Goal: Task Accomplishment & Management: Complete application form

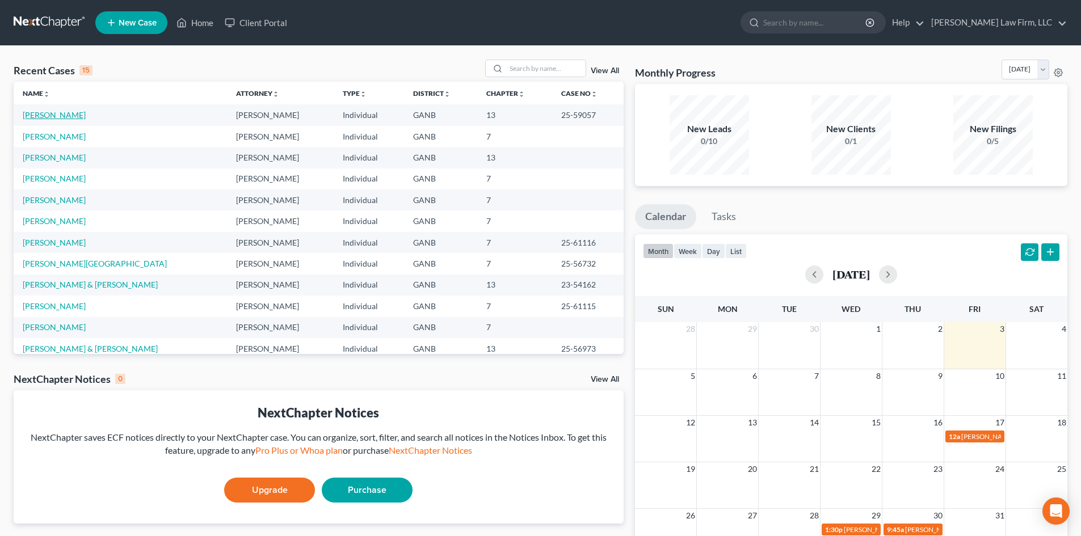
click at [60, 115] on link "[PERSON_NAME]" at bounding box center [54, 115] width 63 height 10
select select "6"
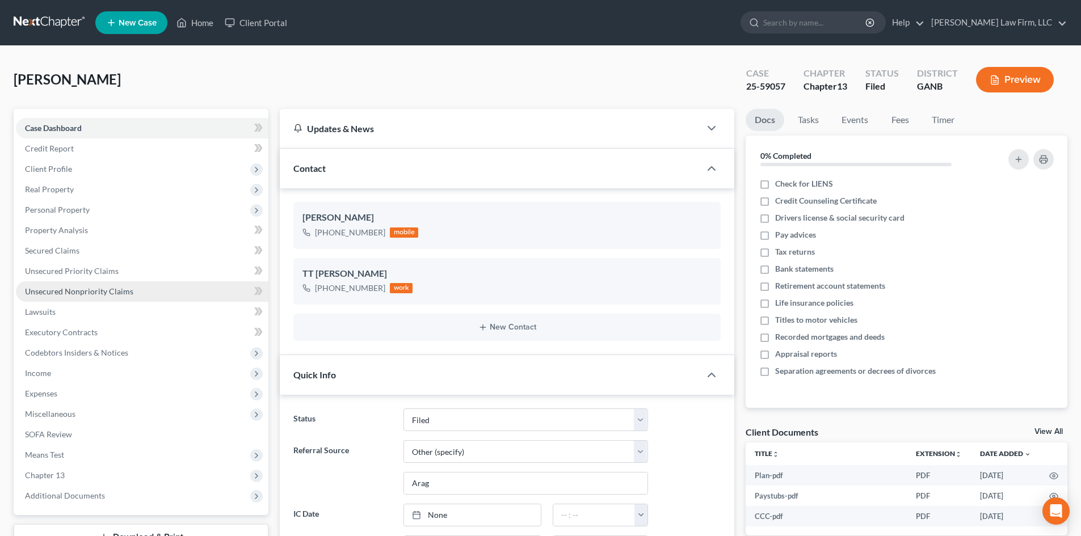
click at [71, 291] on span "Unsecured Nonpriority Claims" at bounding box center [79, 292] width 108 height 10
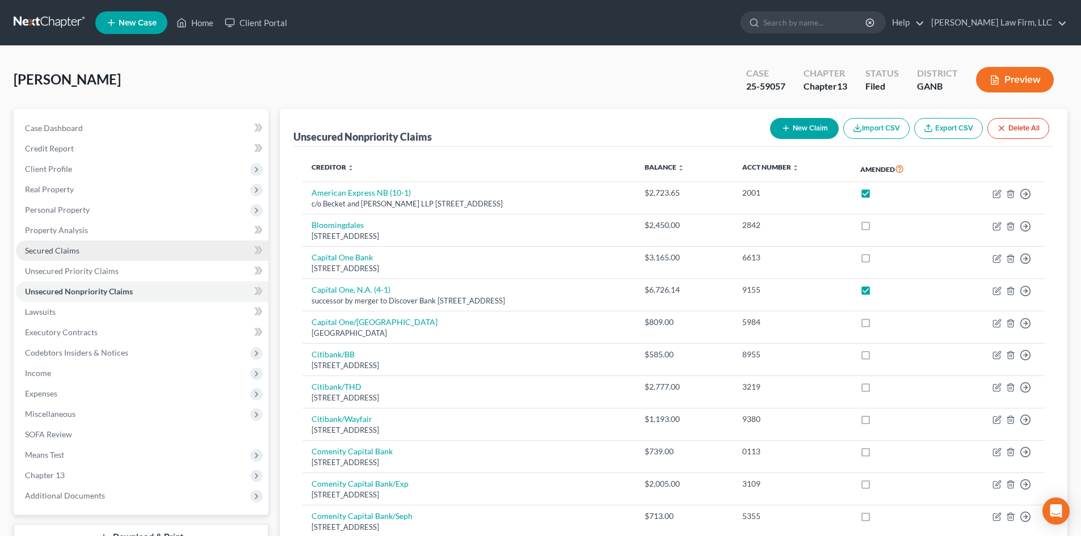
click at [36, 251] on span "Secured Claims" at bounding box center [52, 251] width 54 height 10
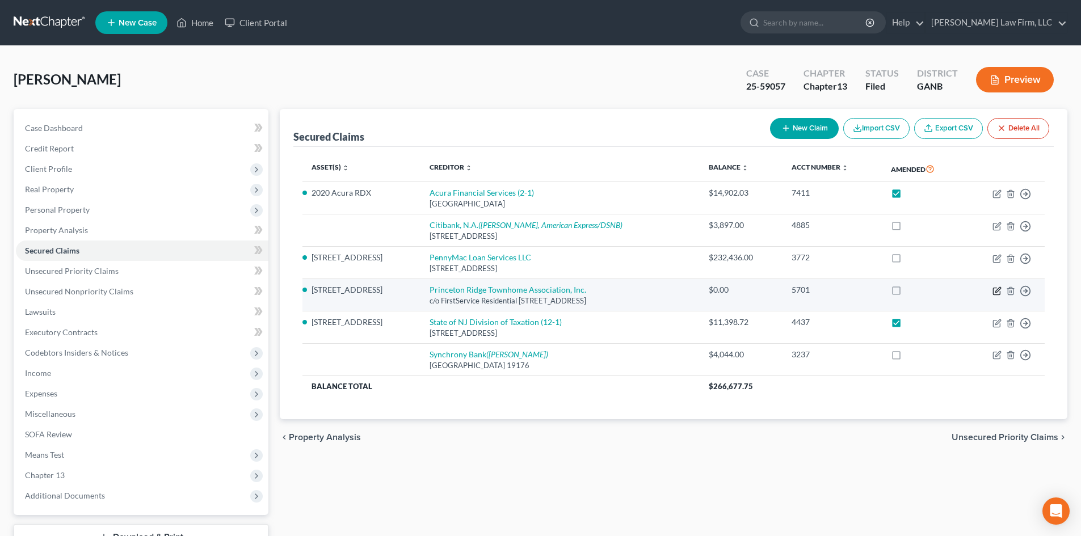
click at [996, 288] on icon "button" at bounding box center [996, 291] width 7 height 7
select select "10"
select select "0"
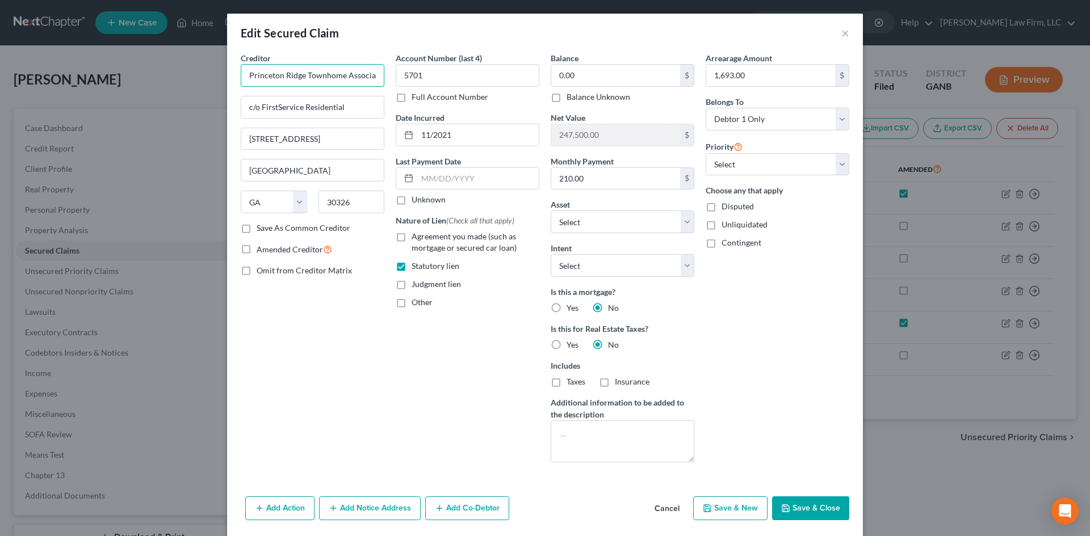
click at [364, 78] on input "Princeton Ridge Townhome Association, Inc." at bounding box center [313, 75] width 144 height 23
type input "Princeton Ridge Townhome Association, Inc. (14-1)"
click at [257, 250] on label "Amended Creditor" at bounding box center [294, 249] width 75 height 13
click at [261, 250] on input "Amended Creditor" at bounding box center [264, 246] width 7 height 7
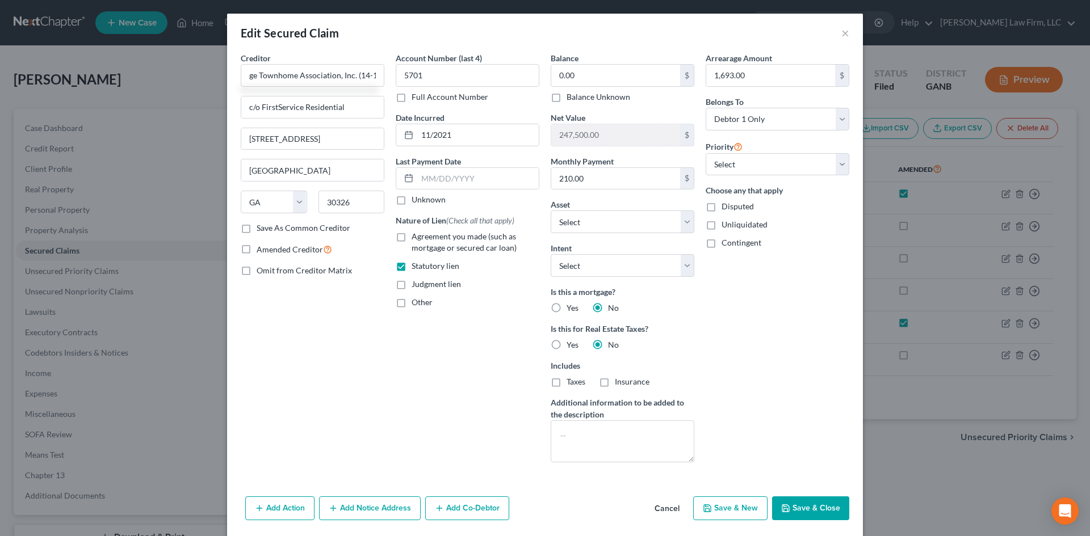
checkbox input "true"
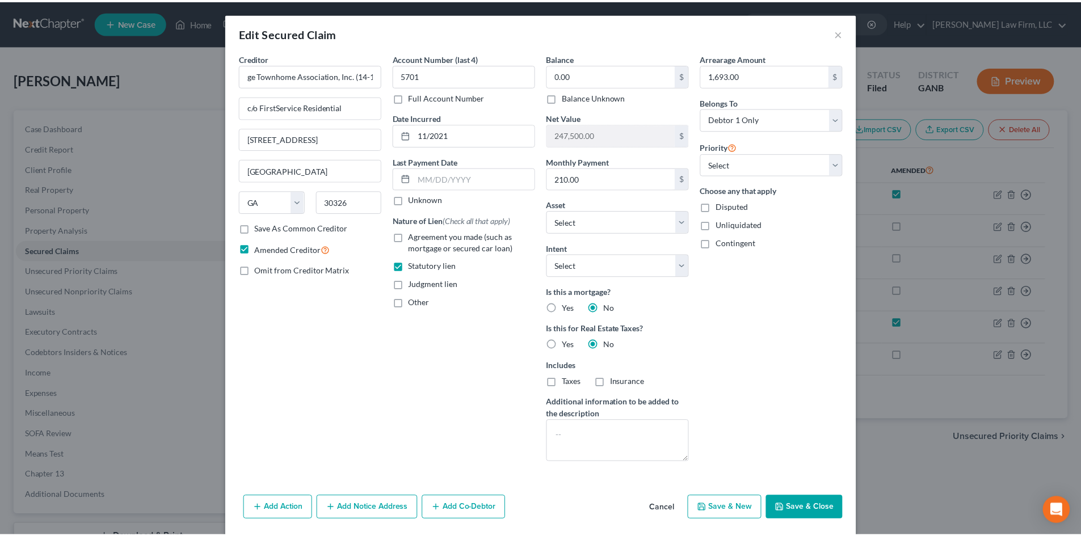
scroll to position [0, 0]
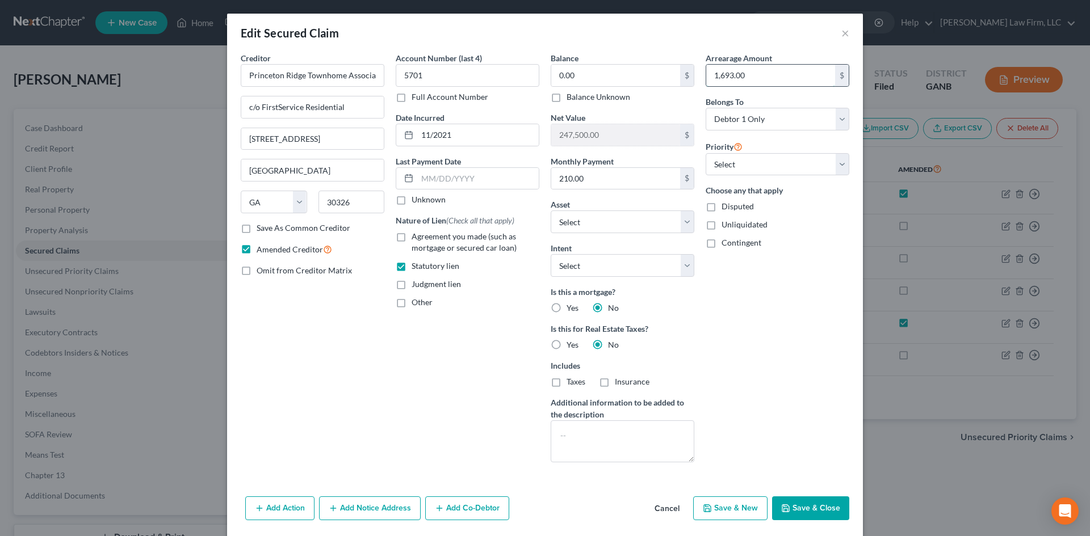
click at [750, 83] on input "1,693.00" at bounding box center [770, 76] width 129 height 22
type input "2,384.90"
click at [803, 507] on button "Save & Close" at bounding box center [810, 509] width 77 height 24
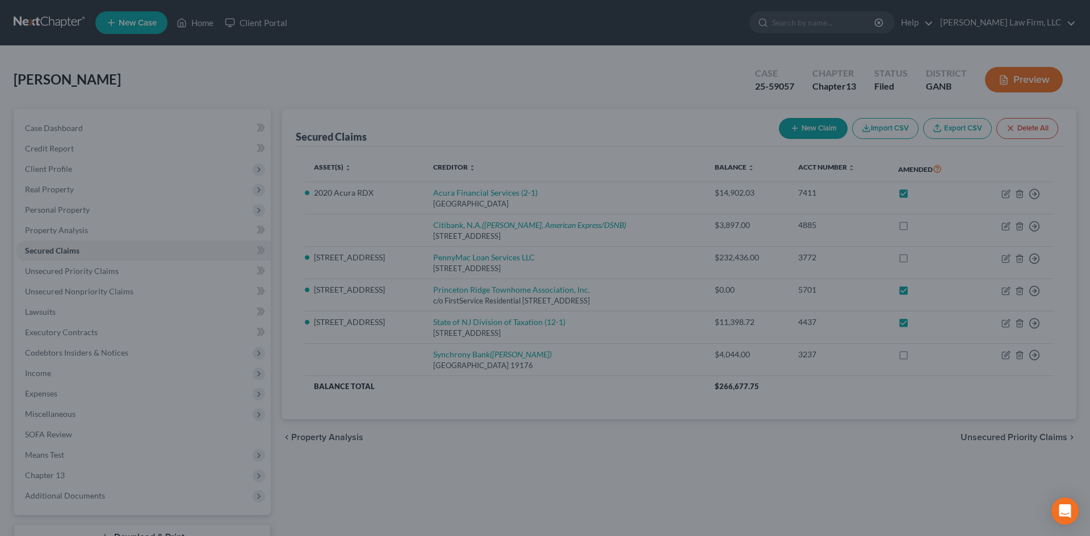
checkbox input "true"
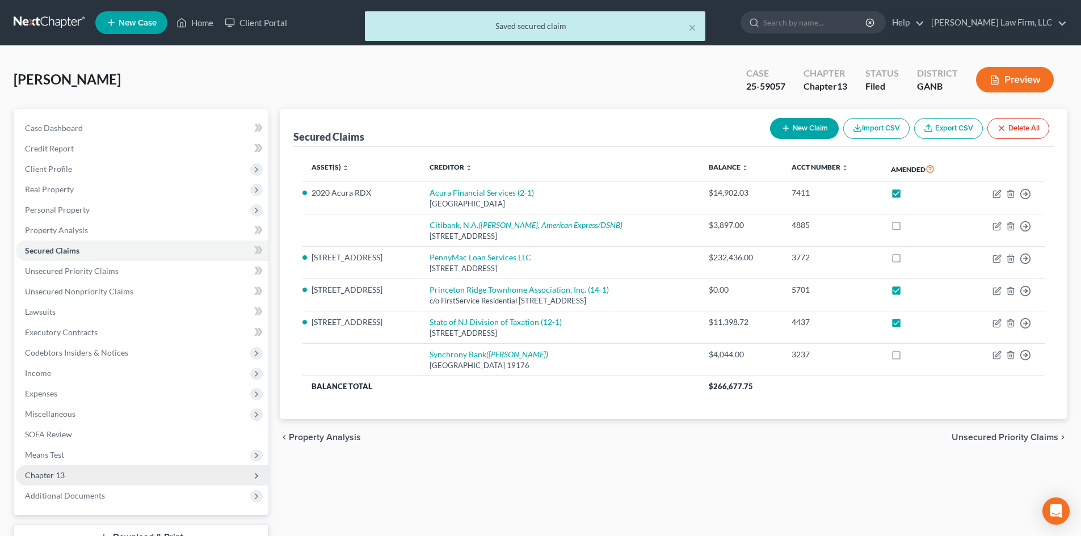
click at [51, 479] on span "Chapter 13" at bounding box center [45, 476] width 40 height 10
click at [81, 514] on span "Chapter 13 Plan" at bounding box center [76, 516] width 57 height 10
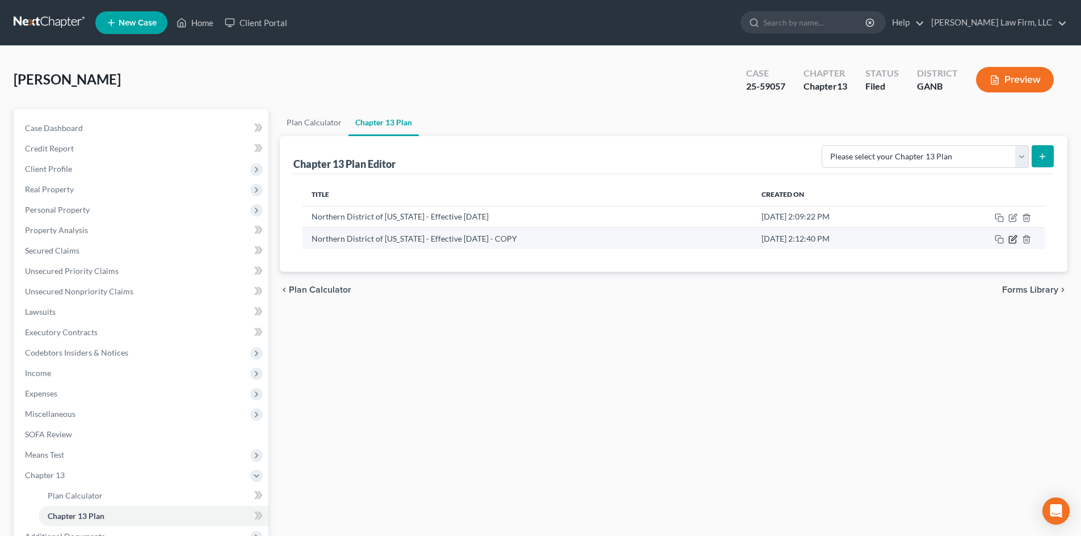
click at [1014, 240] on icon "button" at bounding box center [1014, 238] width 5 height 5
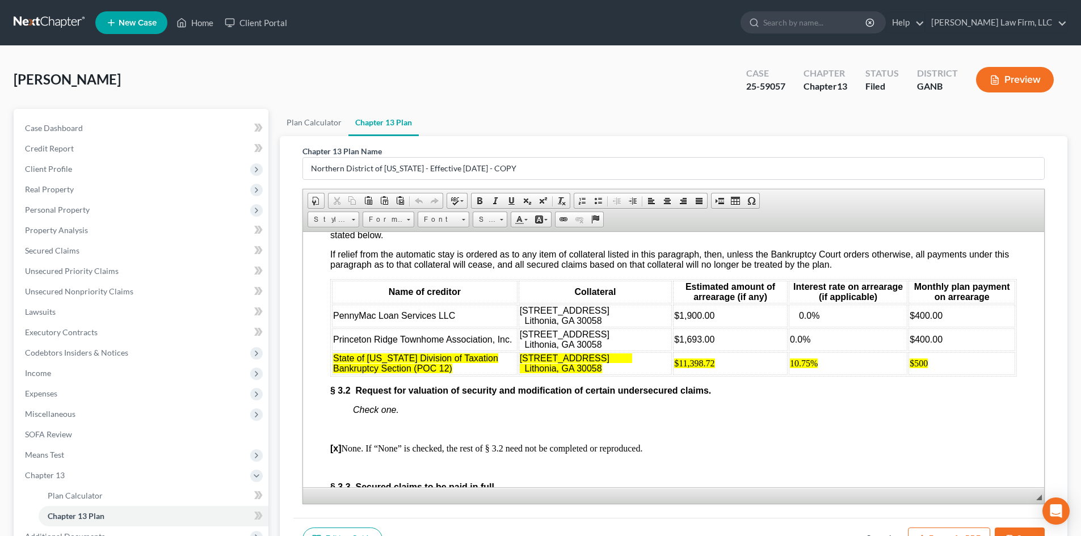
scroll to position [1665, 0]
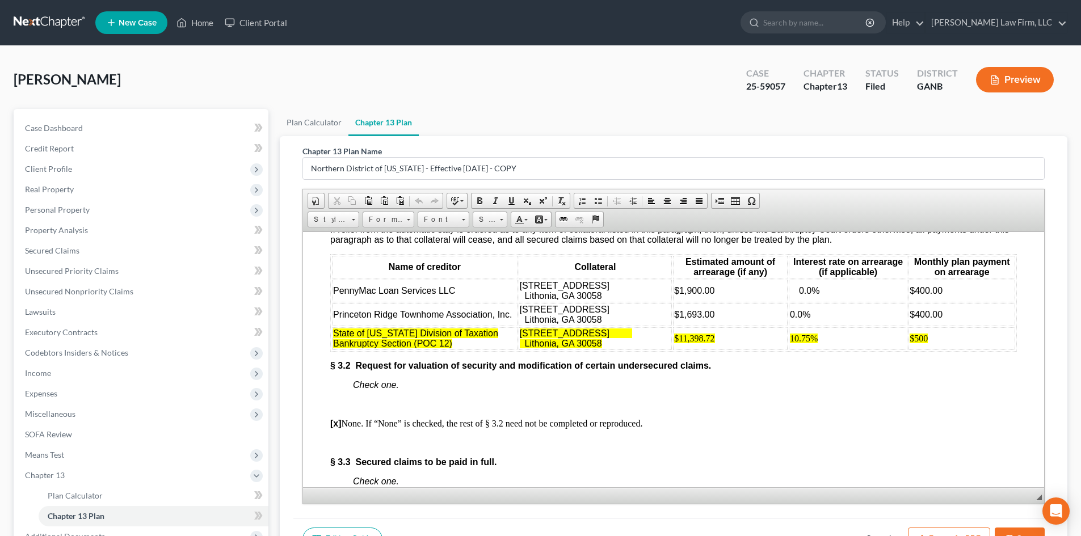
click at [513, 326] on td "Princeton Ridge Townhome Association, Inc." at bounding box center [425, 314] width 186 height 23
drag, startPoint x: 676, startPoint y: 351, endPoint x: 711, endPoint y: 348, distance: 35.9
click at [711, 319] on span "$1,693.00" at bounding box center [694, 314] width 40 height 10
click at [790, 319] on span "0.0%" at bounding box center [800, 314] width 20 height 10
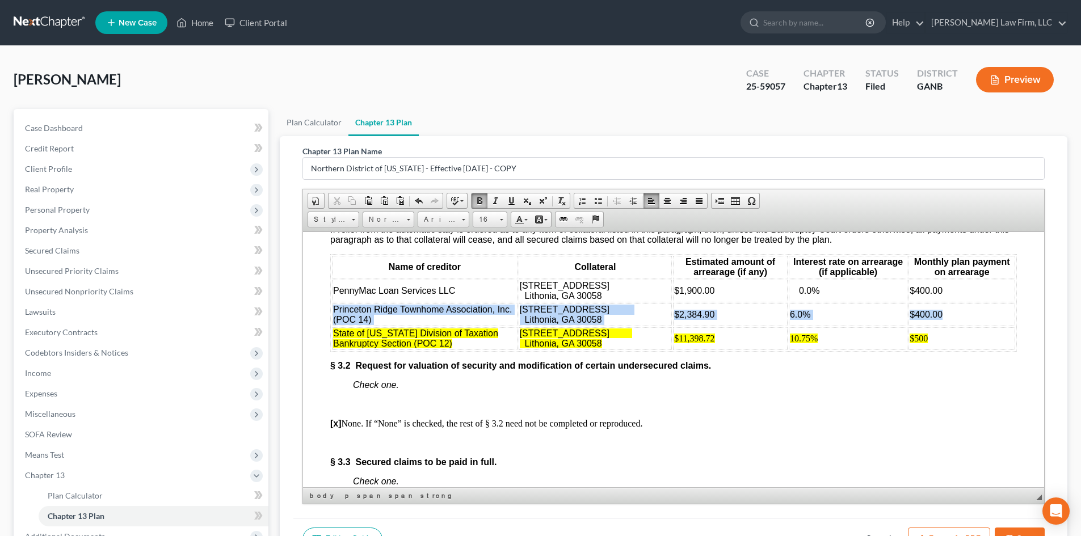
drag, startPoint x: 333, startPoint y: 344, endPoint x: 947, endPoint y: 351, distance: 614.3
click at [947, 326] on tr "Princeton Ridge Townhome Association, Inc. (POC 14) [STREET_ADDRESS][PERSON_NAM…" at bounding box center [673, 314] width 683 height 23
click at [528, 221] on link "Text Color" at bounding box center [521, 219] width 20 height 15
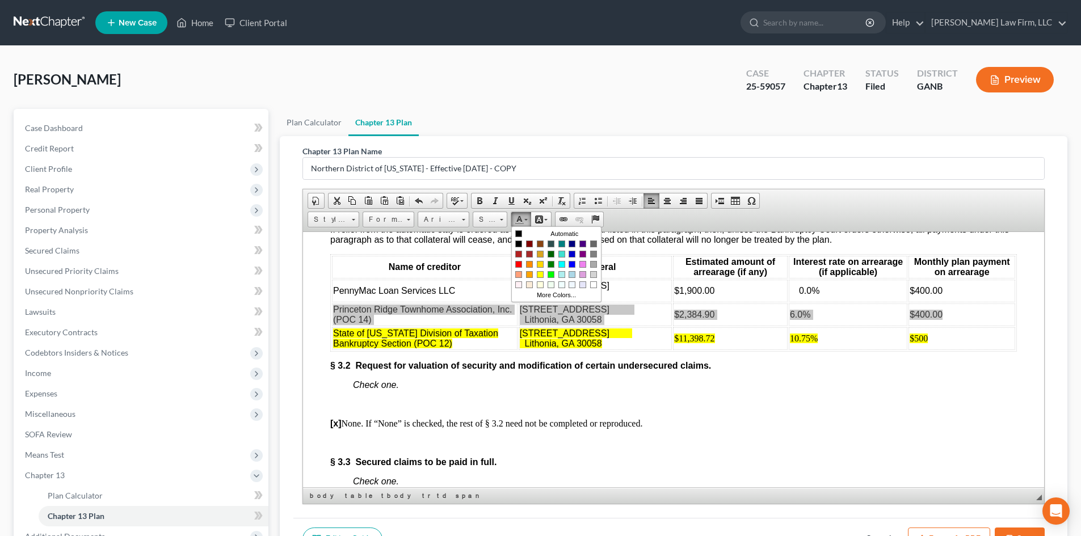
scroll to position [0, 0]
click at [551, 219] on link "Background Color" at bounding box center [541, 219] width 20 height 15
drag, startPoint x: 562, startPoint y: 274, endPoint x: 791, endPoint y: 270, distance: 228.8
click at [562, 274] on span "Colors" at bounding box center [560, 274] width 7 height 7
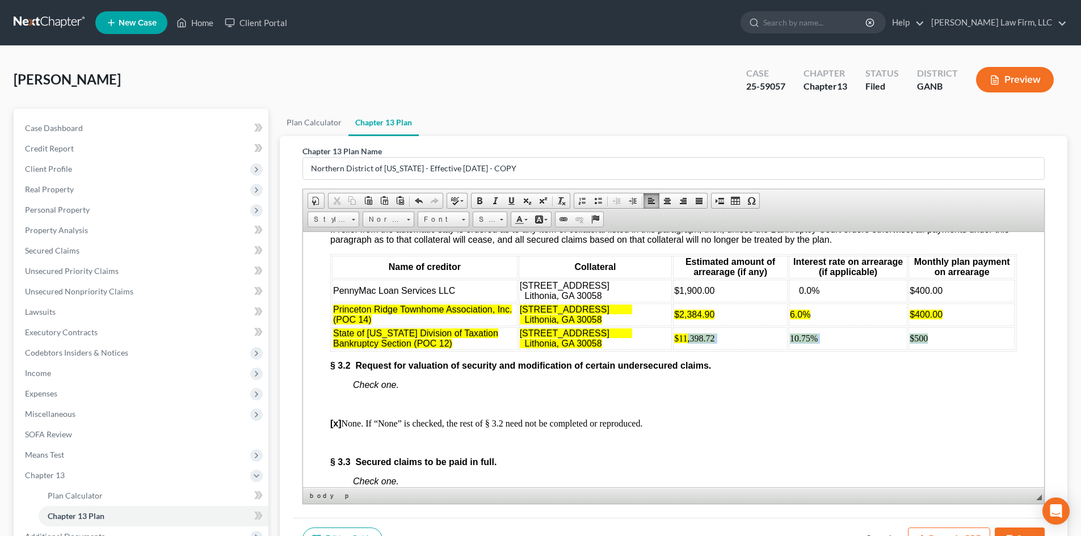
drag, startPoint x: 668, startPoint y: 372, endPoint x: 922, endPoint y: 374, distance: 254.3
click at [922, 350] on tr "State of [US_STATE] Division of Taxation Bankruptcy Section (POC 12) [STREET_AD…" at bounding box center [673, 338] width 683 height 23
click at [464, 223] on span at bounding box center [463, 218] width 3 height 11
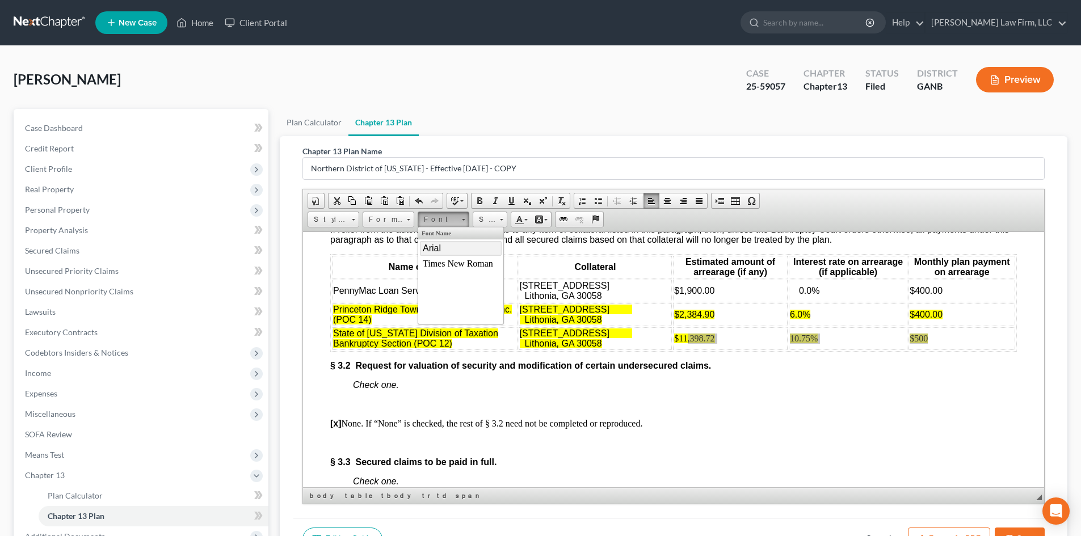
click at [437, 251] on span "Arial" at bounding box center [432, 248] width 18 height 10
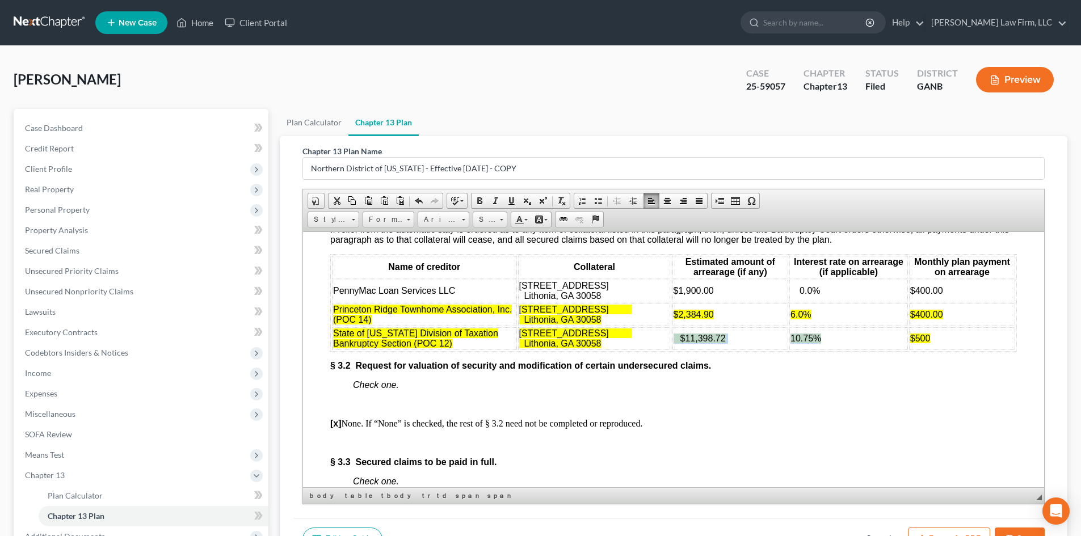
click at [930, 350] on td "$500" at bounding box center [962, 338] width 106 height 23
click at [916, 371] on p "§ 3.2 Request for valuation of security and modification of certain undersecure…" at bounding box center [673, 365] width 687 height 10
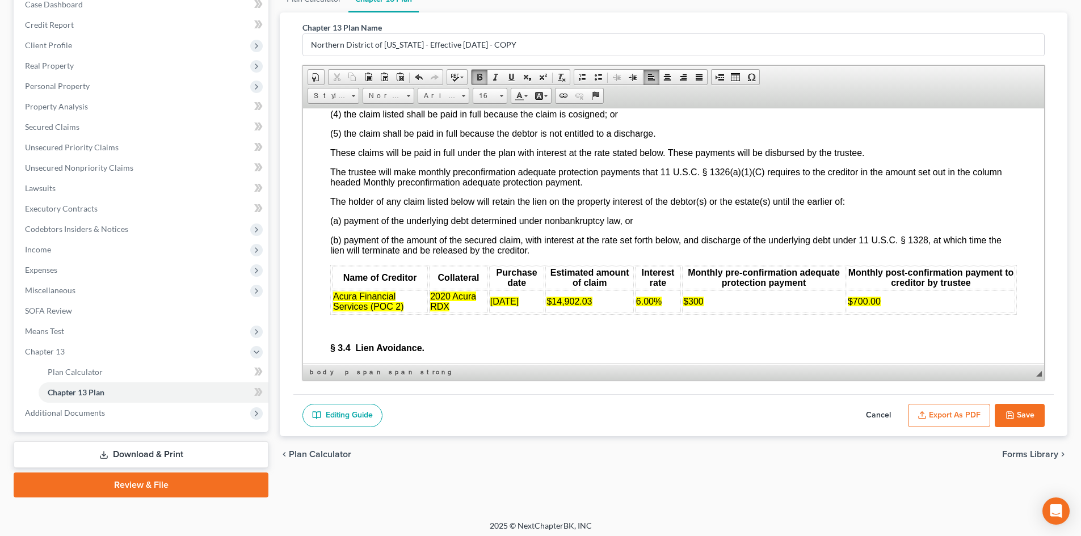
scroll to position [128, 0]
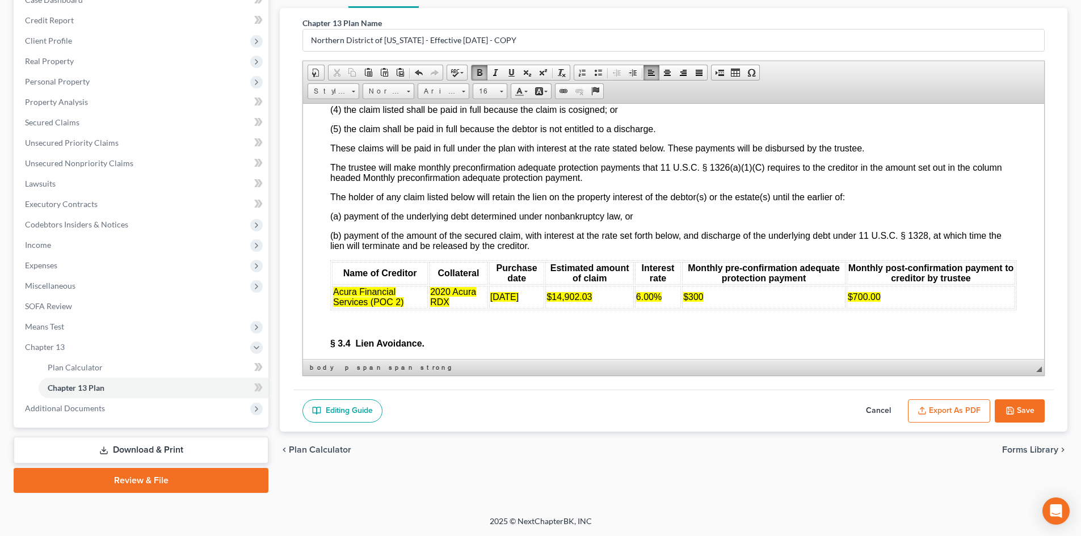
click at [1016, 407] on button "Save" at bounding box center [1020, 412] width 50 height 24
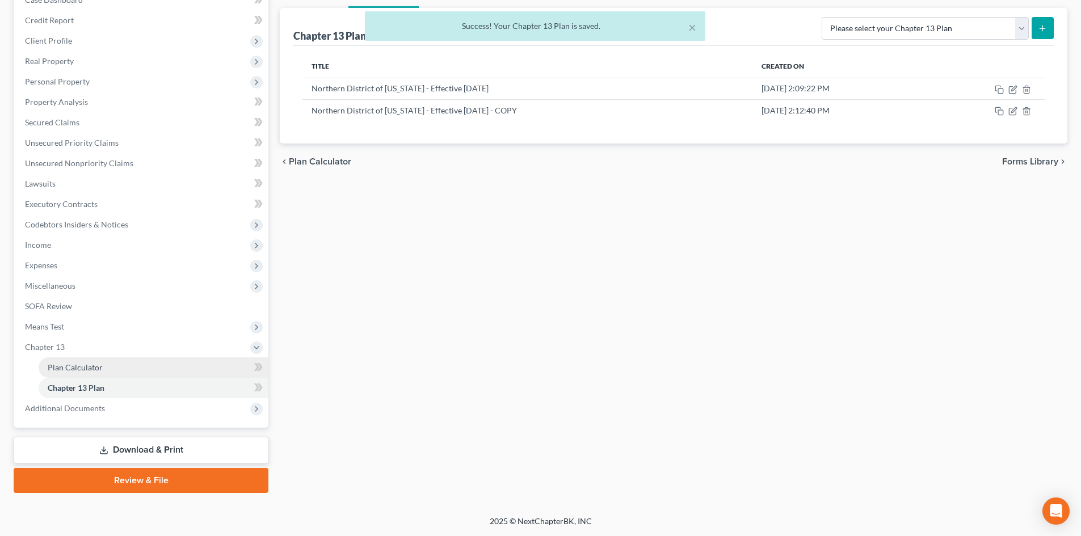
click at [77, 360] on link "Plan Calculator" at bounding box center [154, 368] width 230 height 20
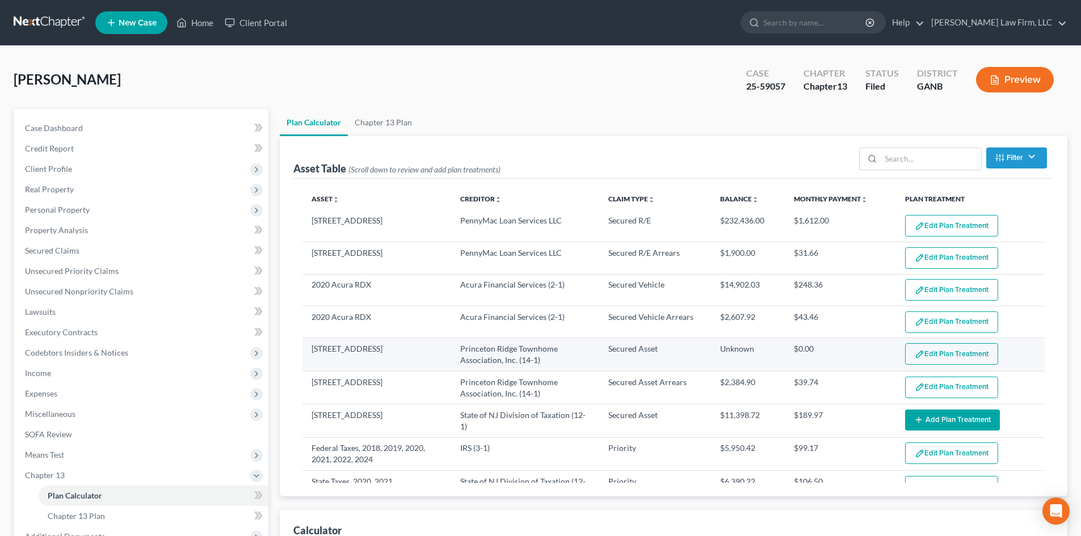
select select "59"
click at [933, 349] on button "Edit Plan Treatment" at bounding box center [951, 354] width 93 height 22
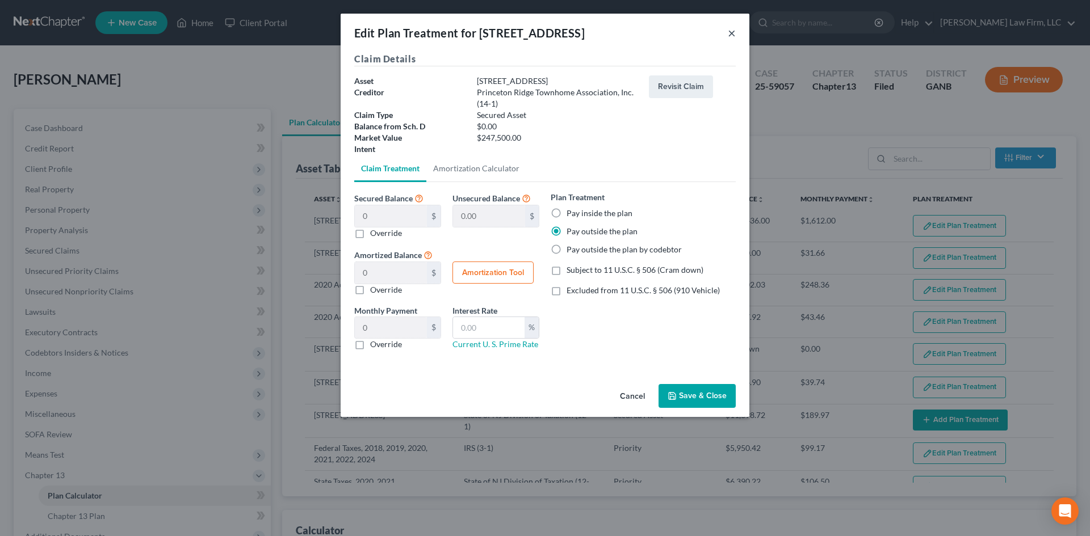
click at [733, 32] on button "×" at bounding box center [732, 33] width 8 height 14
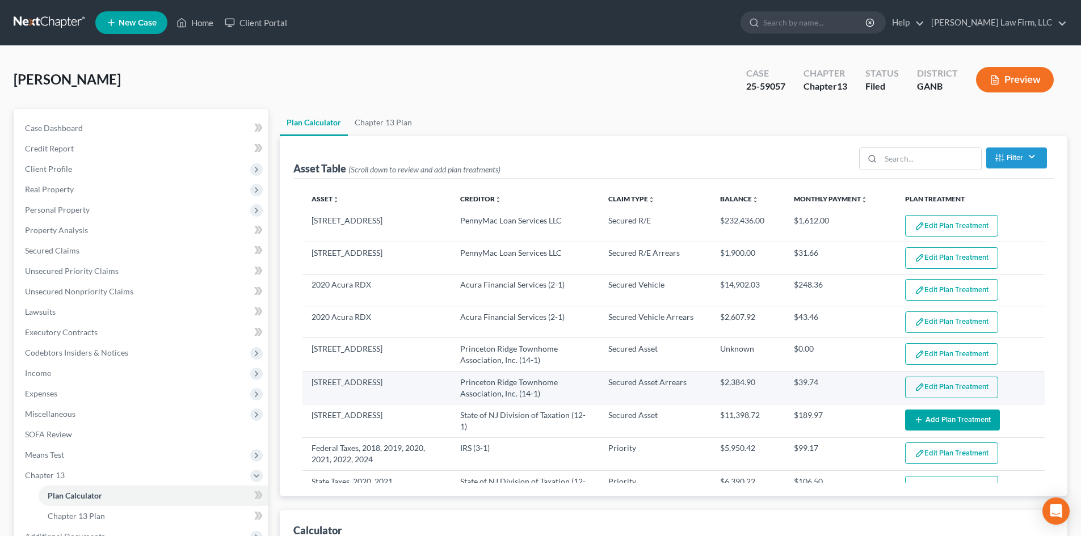
click at [941, 385] on button "Edit Plan Treatment" at bounding box center [951, 388] width 93 height 22
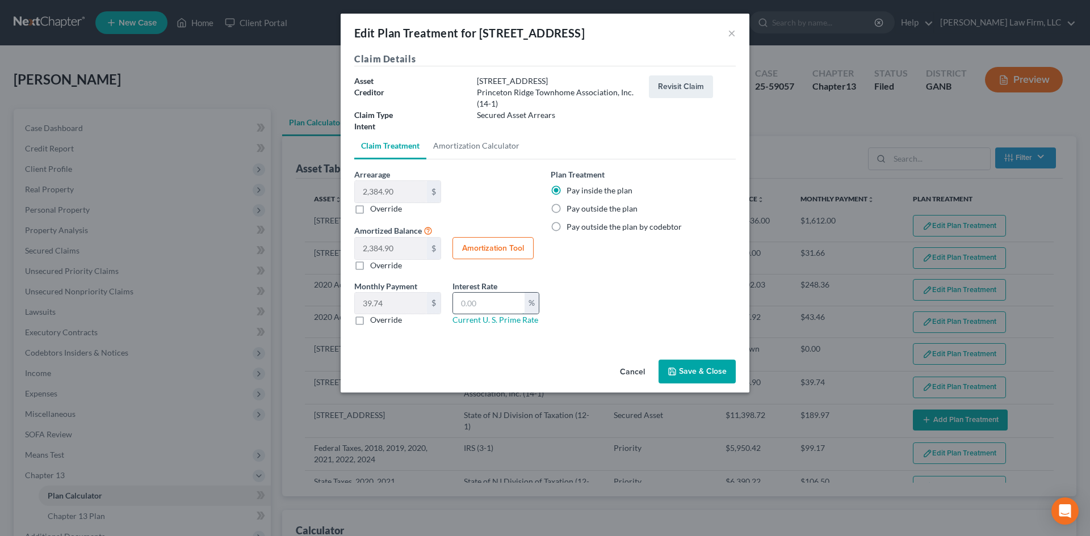
click at [472, 300] on input "text" at bounding box center [489, 304] width 72 height 22
type input "6.0"
click at [698, 375] on button "Save & Close" at bounding box center [696, 372] width 77 height 24
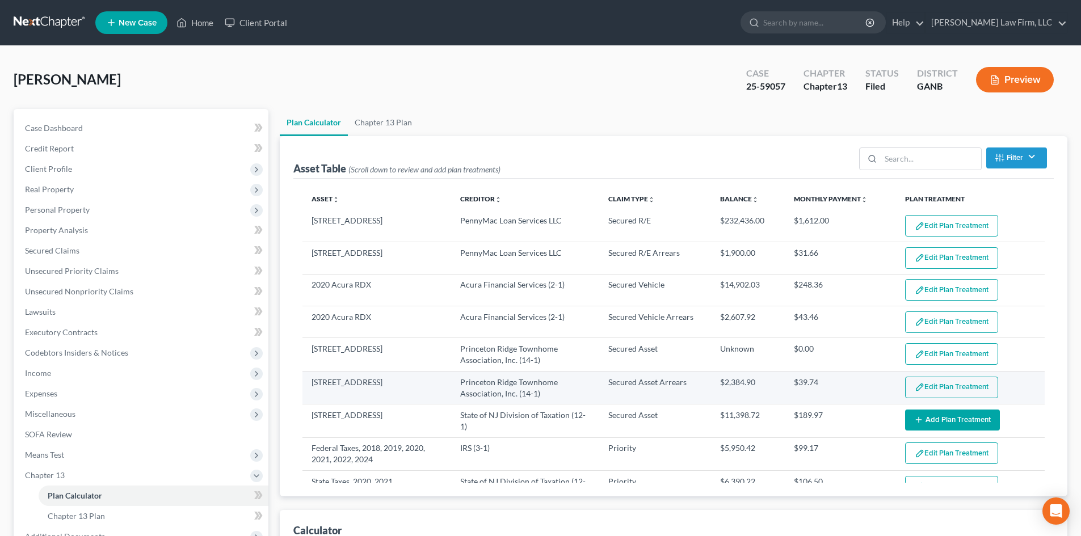
select select "59"
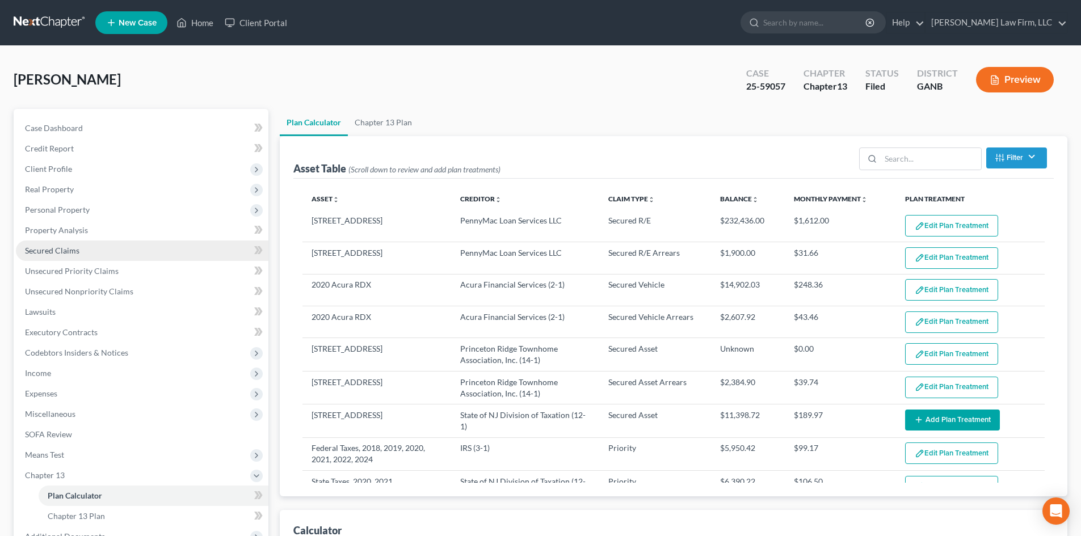
click at [40, 253] on span "Secured Claims" at bounding box center [52, 251] width 54 height 10
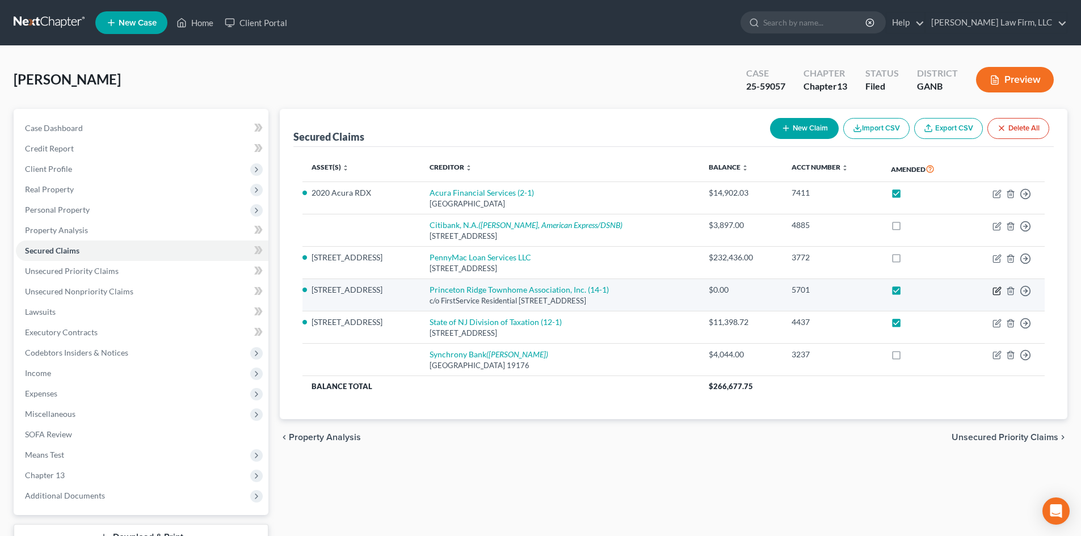
click at [993, 291] on icon "button" at bounding box center [996, 291] width 7 height 7
select select "10"
select select "0"
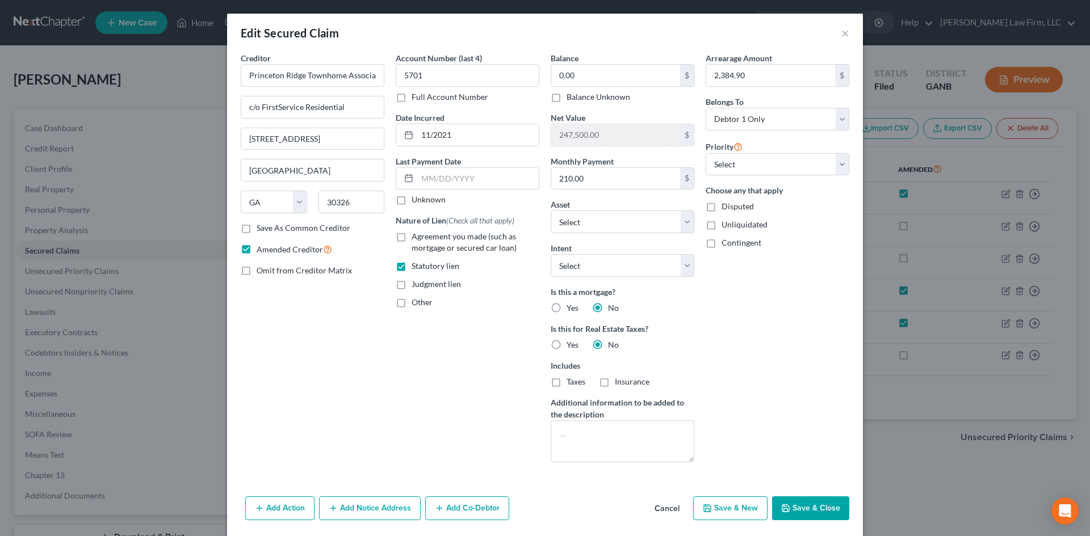
scroll to position [39, 0]
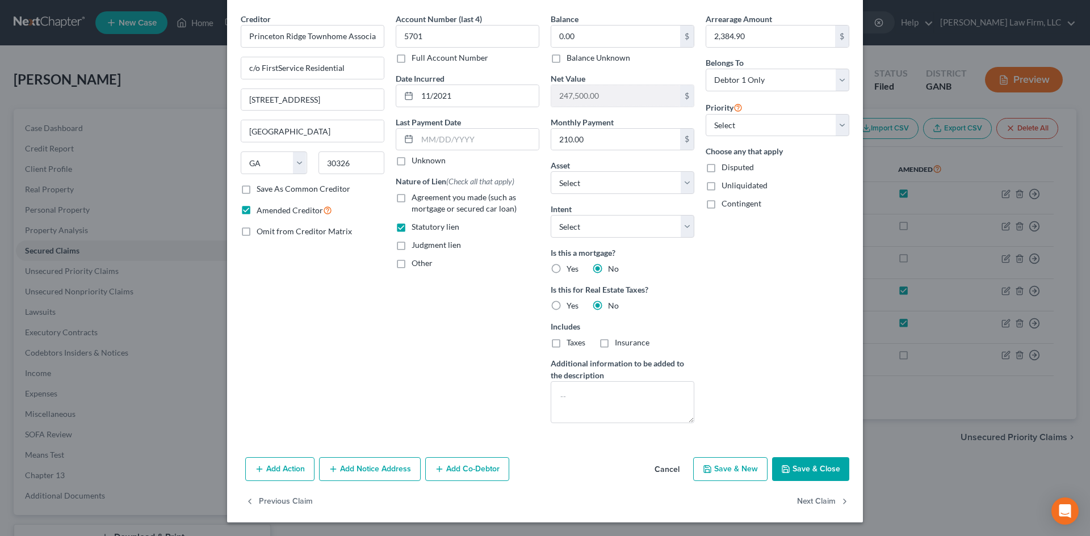
click at [371, 467] on button "Add Notice Address" at bounding box center [370, 470] width 102 height 24
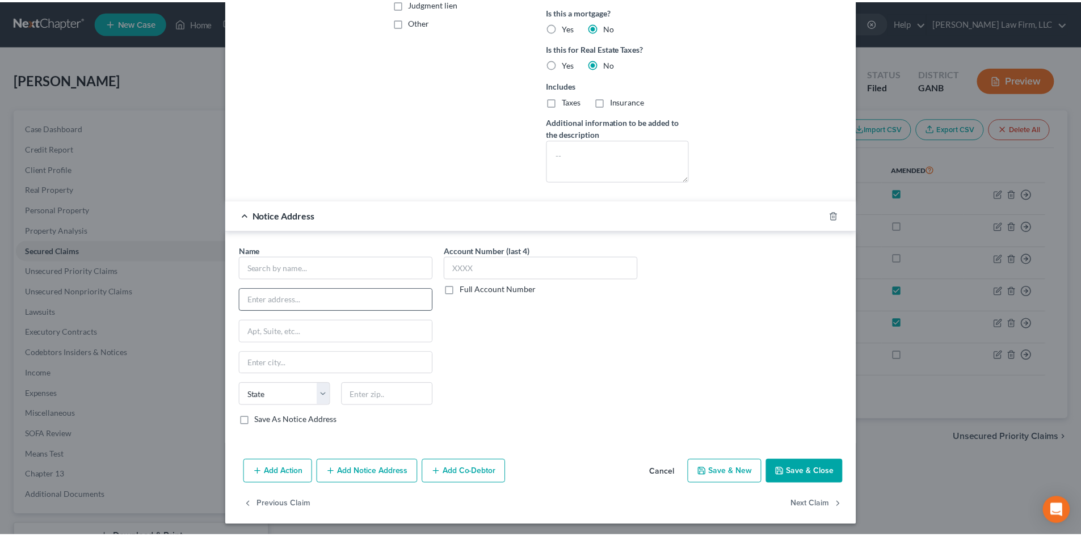
scroll to position [284, 0]
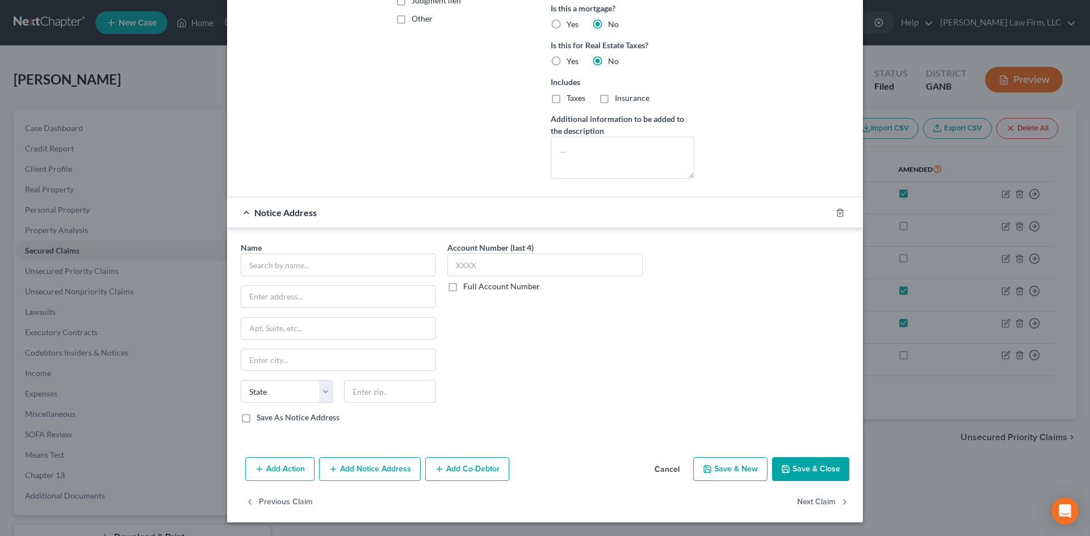
click at [276, 253] on div "Name *" at bounding box center [338, 259] width 195 height 35
click at [276, 267] on input "text" at bounding box center [338, 265] width 195 height 23
type input "Princeton Ridge Townhome Assoc Inc"
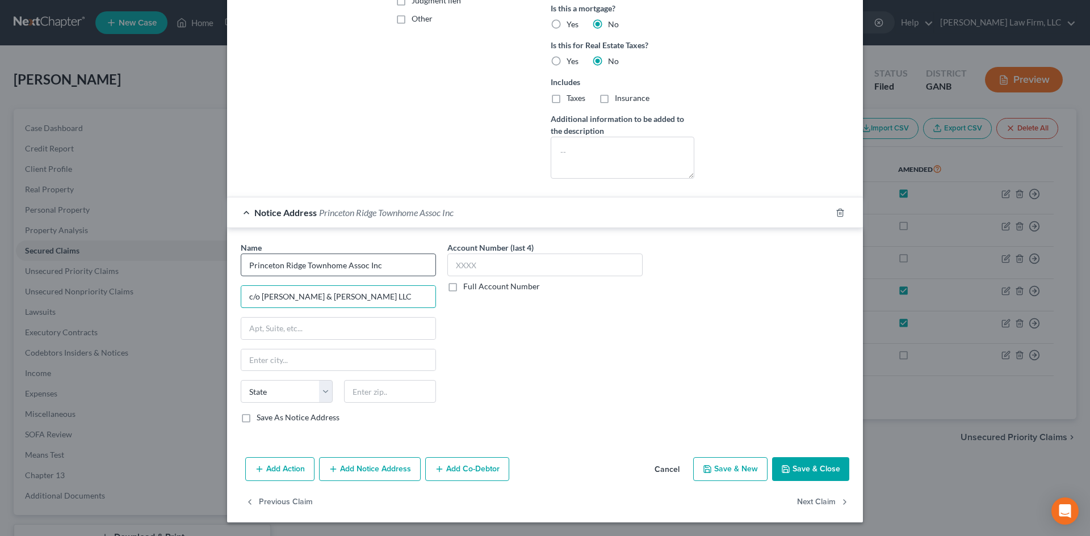
type input "c/o [PERSON_NAME] & [PERSON_NAME] LLC"
type input "[STREET_ADDRESS]"
type input "30004"
type input "Alpharetta"
select select "10"
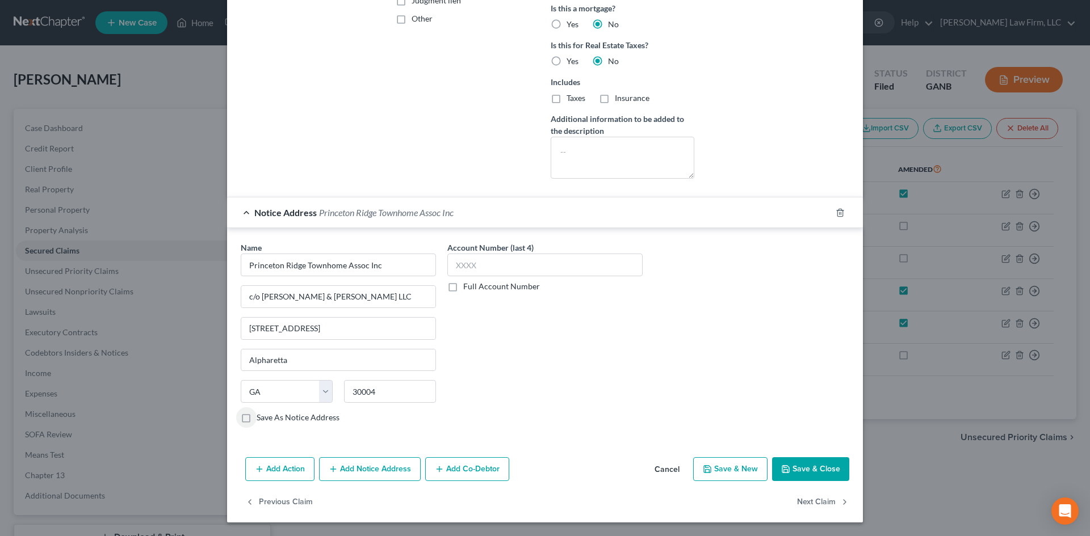
click at [787, 465] on icon "button" at bounding box center [785, 469] width 9 height 9
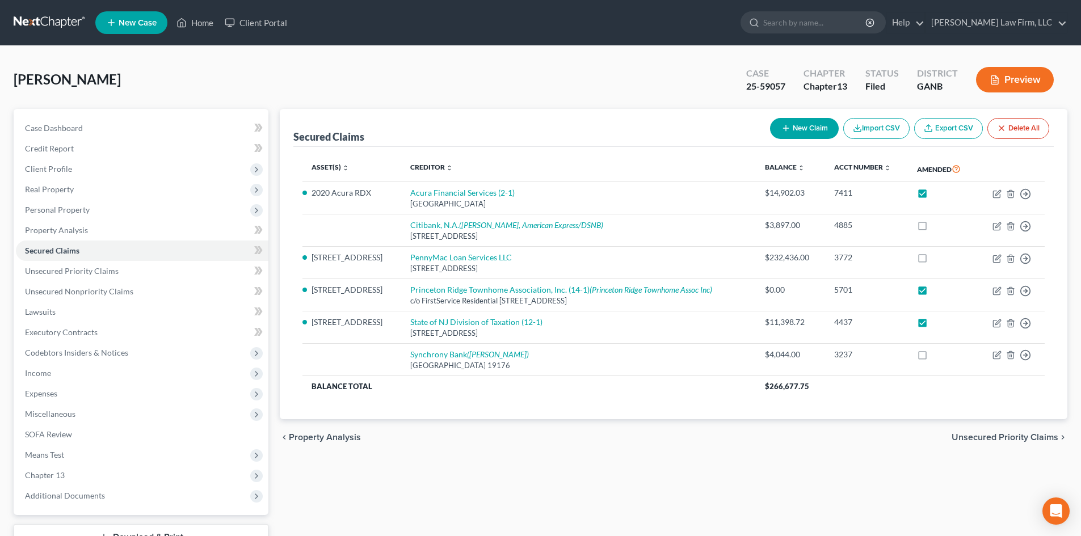
click at [666, 515] on div "Secured Claims New Claim Import CSV Export CSV Delete All Asset(s) expand_more …" at bounding box center [673, 345] width 799 height 472
click at [191, 22] on link "Home" at bounding box center [195, 22] width 48 height 20
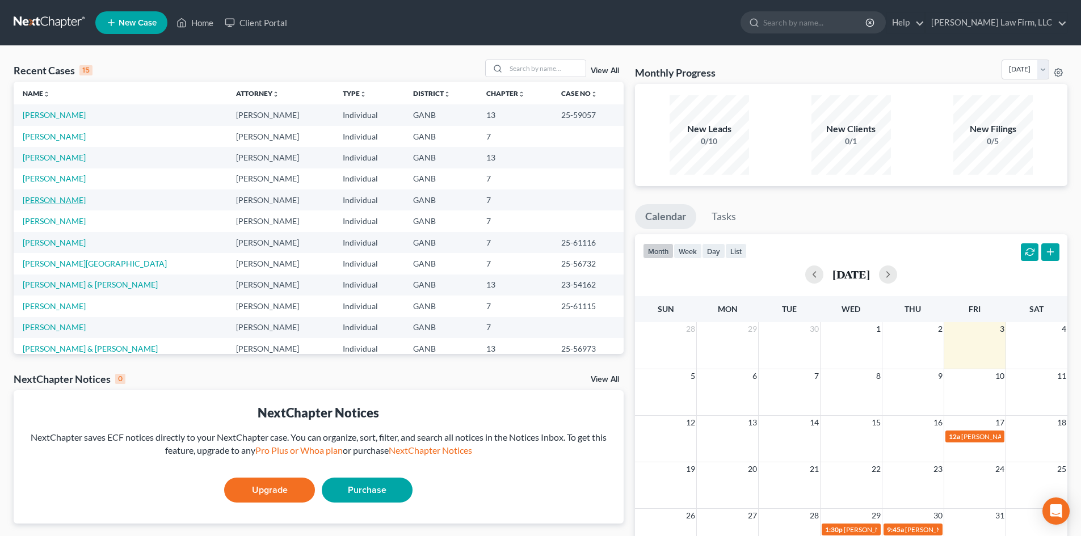
click at [39, 199] on link "[PERSON_NAME]" at bounding box center [54, 200] width 63 height 10
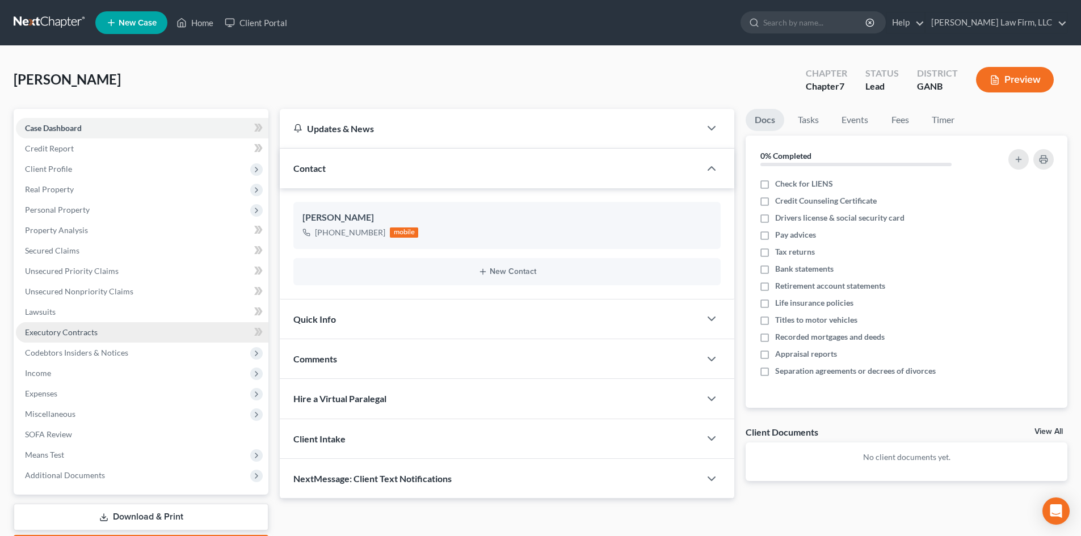
scroll to position [67, 0]
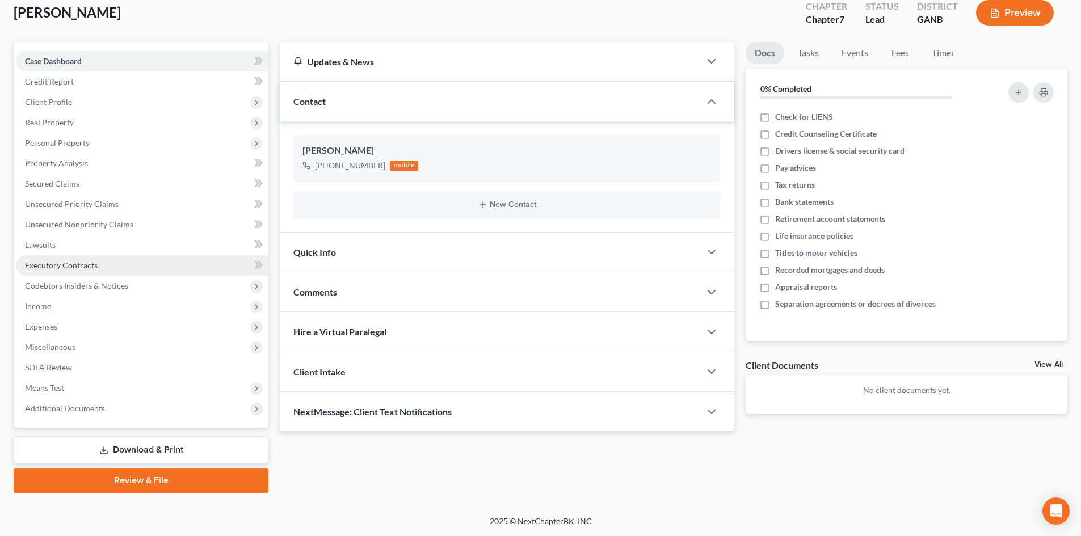
click at [52, 262] on span "Executory Contracts" at bounding box center [61, 266] width 73 height 10
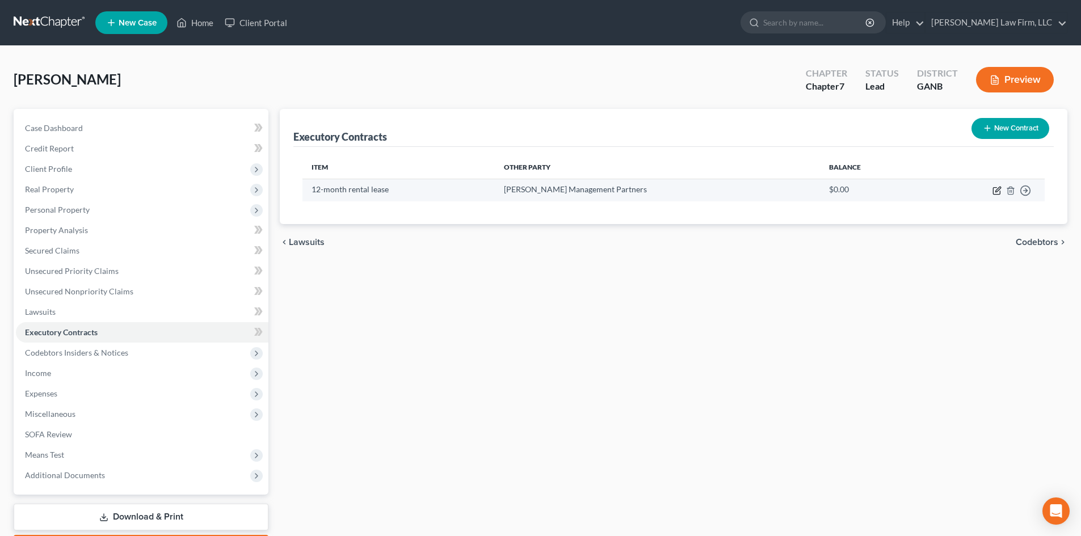
click at [996, 191] on icon "button" at bounding box center [997, 190] width 9 height 9
select select "10"
select select "0"
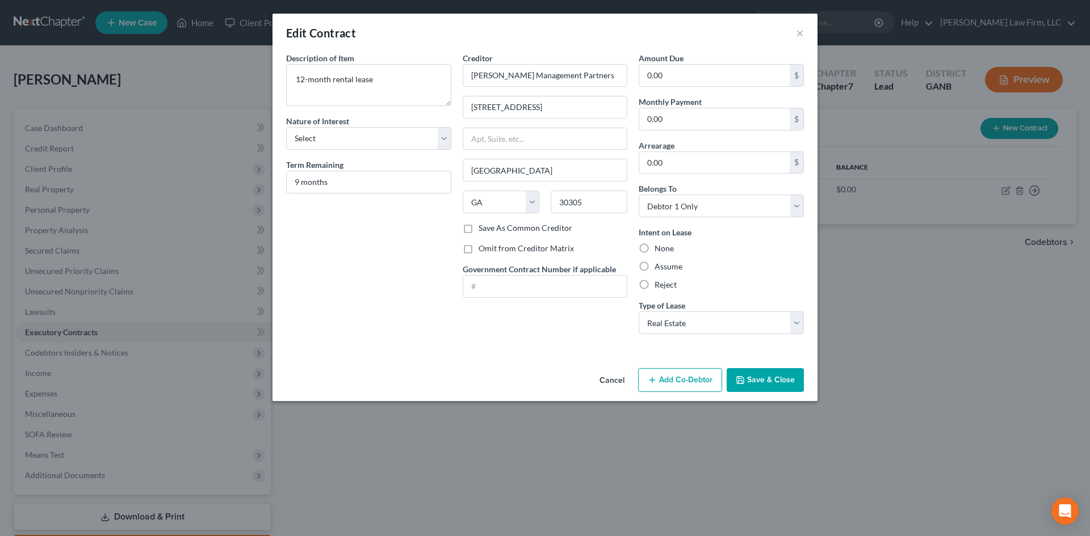
click at [479, 250] on label "Omit from Creditor Matrix" at bounding box center [526, 248] width 95 height 11
click at [483, 250] on input "Omit from Creditor Matrix" at bounding box center [486, 246] width 7 height 7
checkbox input "true"
click at [742, 384] on icon "button" at bounding box center [740, 380] width 9 height 9
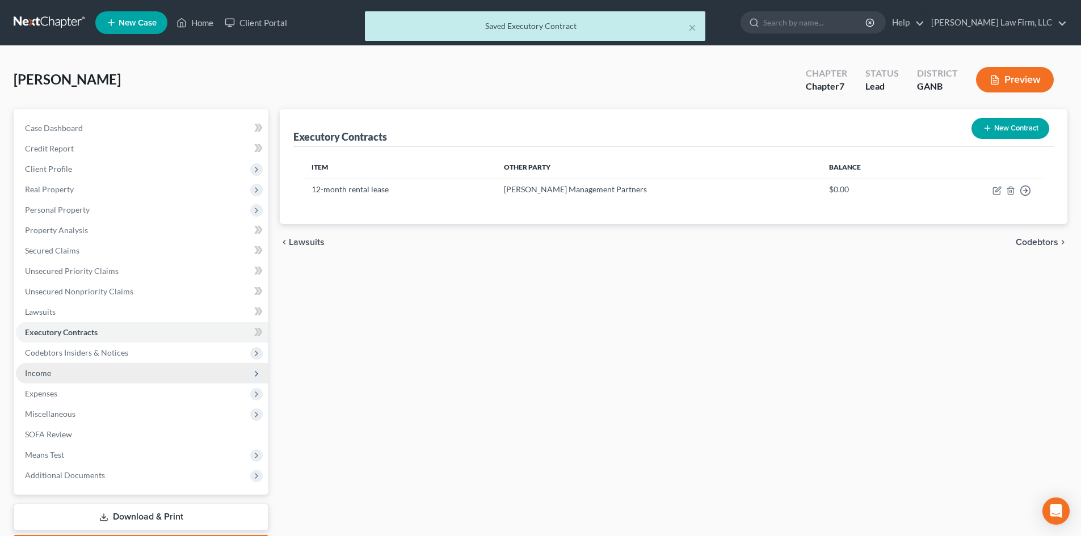
drag, startPoint x: 26, startPoint y: 377, endPoint x: 33, endPoint y: 377, distance: 6.8
click at [26, 377] on span "Income" at bounding box center [38, 373] width 26 height 10
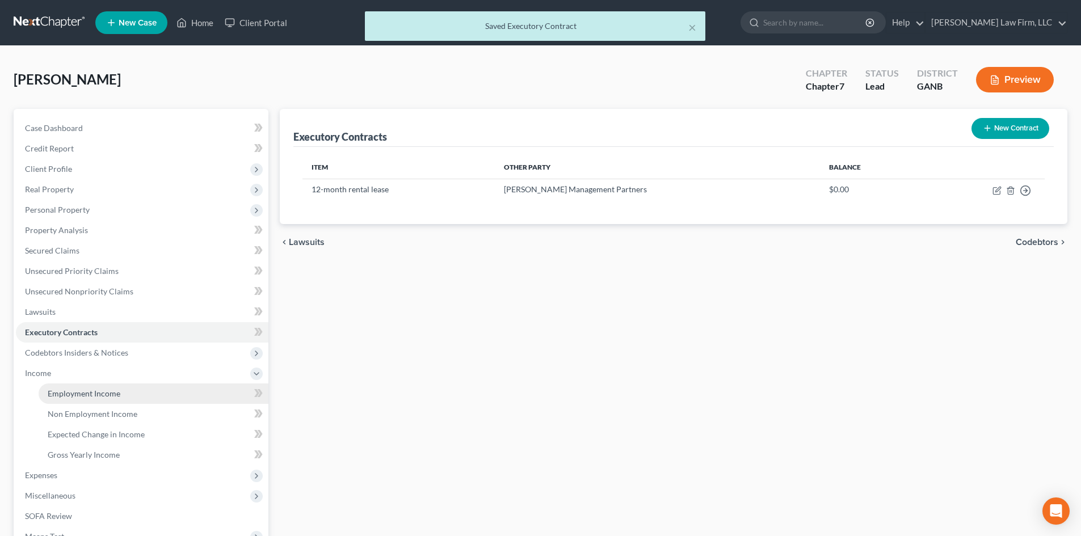
click at [72, 397] on span "Employment Income" at bounding box center [84, 394] width 73 height 10
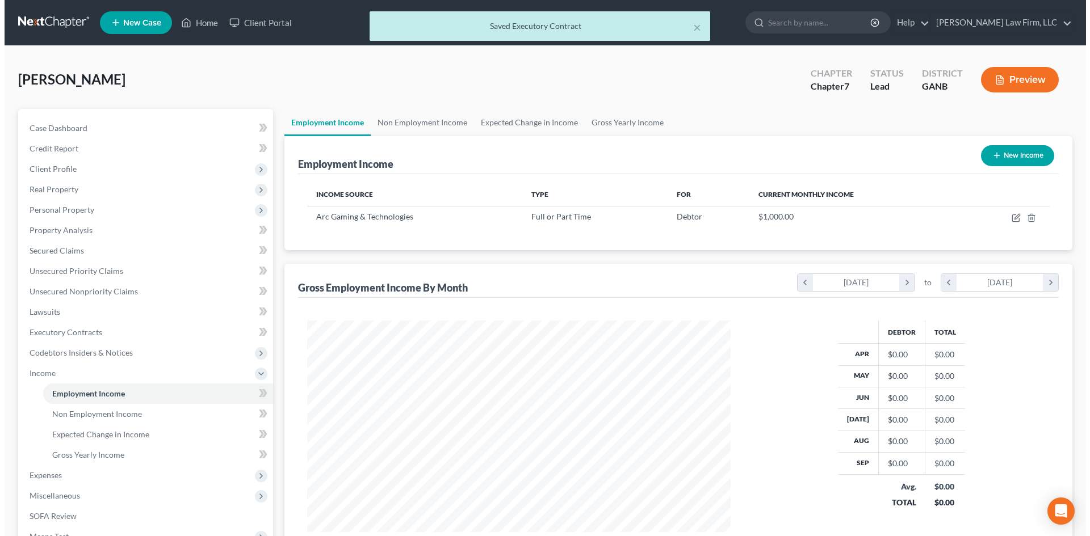
scroll to position [212, 446]
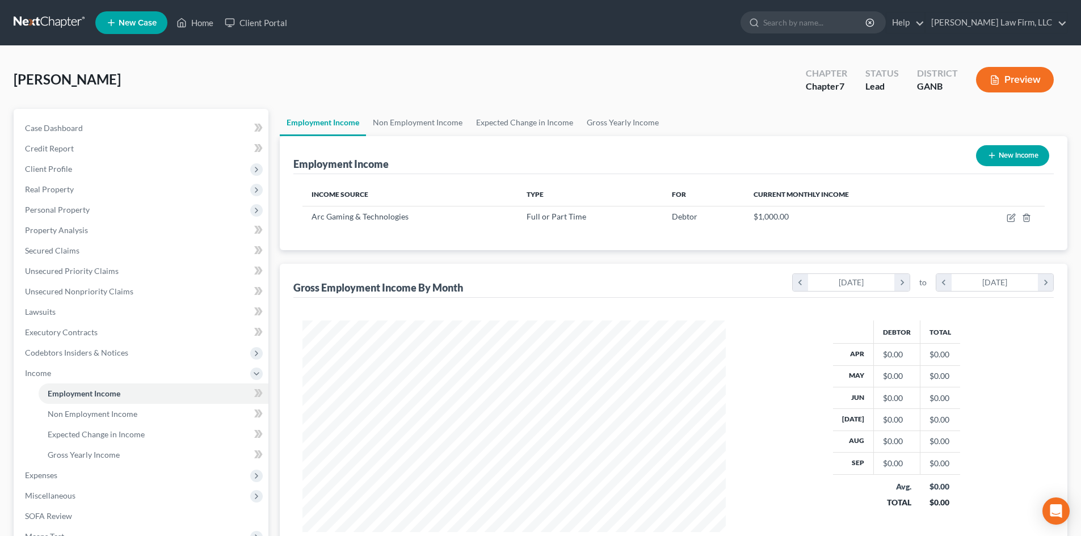
click at [992, 163] on button "New Income" at bounding box center [1012, 155] width 73 height 21
select select "0"
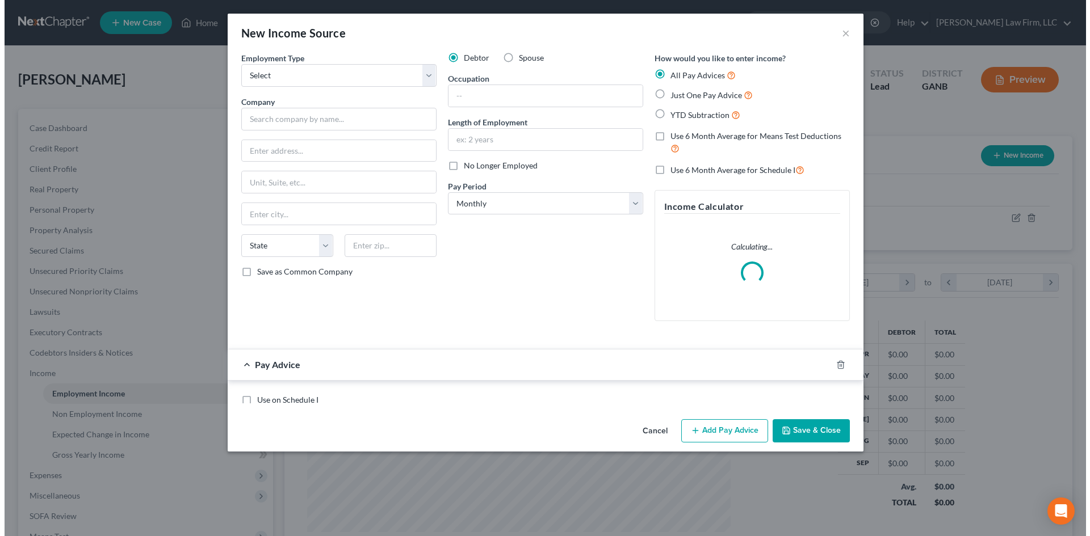
scroll to position [213, 450]
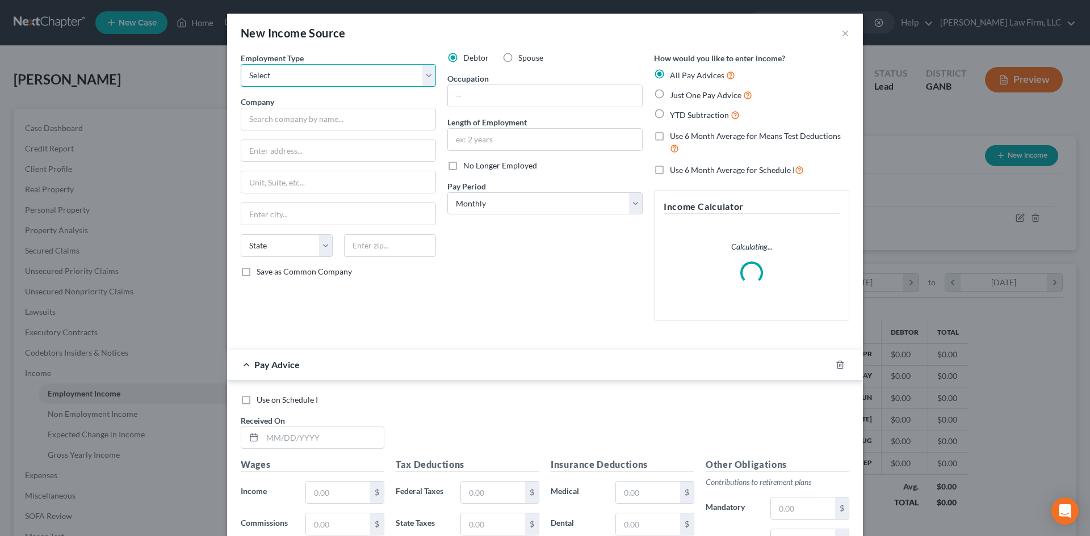
click at [320, 65] on select "Select Full or [DEMOGRAPHIC_DATA] Employment Self Employment" at bounding box center [338, 75] width 195 height 23
select select "1"
click at [241, 64] on select "Select Full or [DEMOGRAPHIC_DATA] Employment Self Employment" at bounding box center [338, 75] width 195 height 23
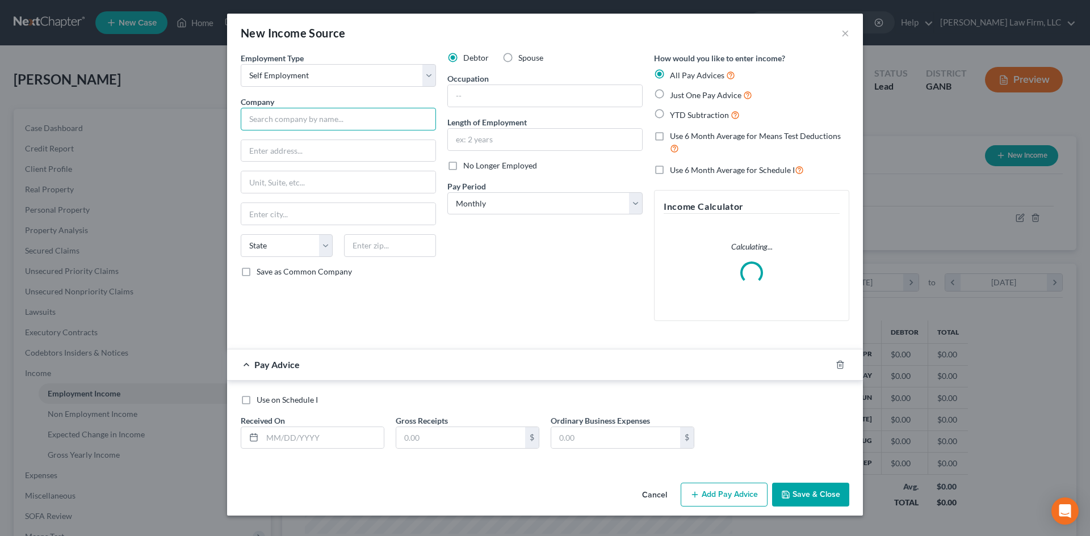
click at [300, 126] on input "text" at bounding box center [338, 119] width 195 height 23
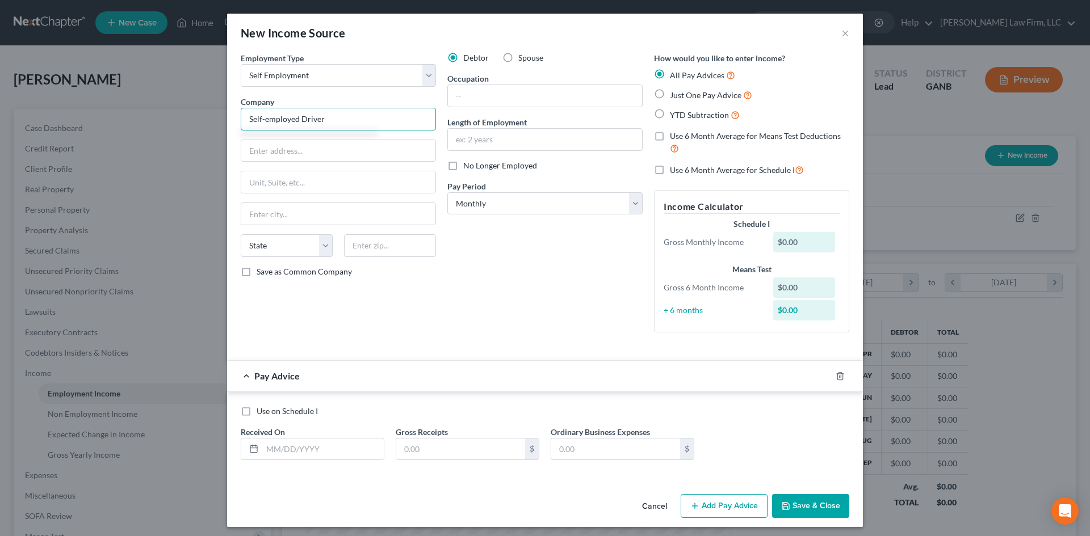
type input "Self-employed Driver"
type input "[STREET_ADDRESS]"
type input "30004"
type input "Alpharetta"
select select "10"
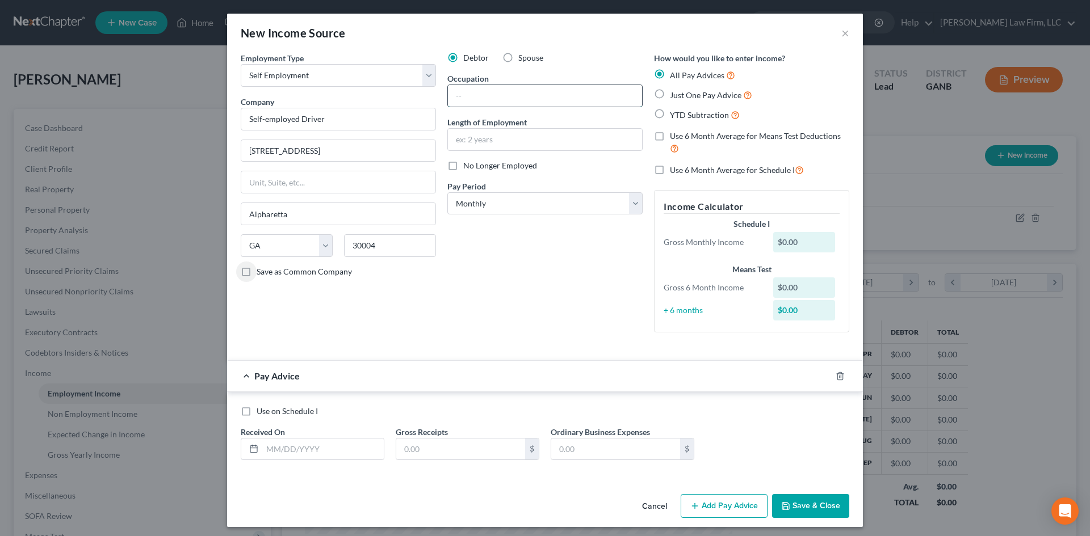
click at [471, 98] on input "text" at bounding box center [545, 96] width 194 height 22
type input "Driver"
click at [476, 148] on input "text" at bounding box center [545, 140] width 194 height 22
type input "2 years"
click at [484, 265] on div "Debtor Spouse Occupation Driver Length of Employment 2 years No Longer Employed…" at bounding box center [545, 197] width 207 height 290
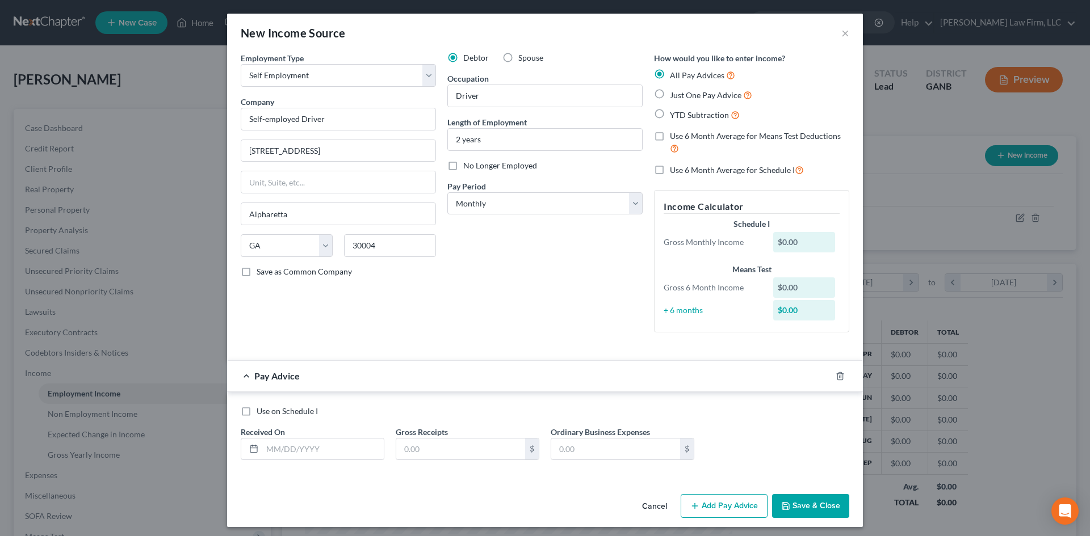
scroll to position [5, 0]
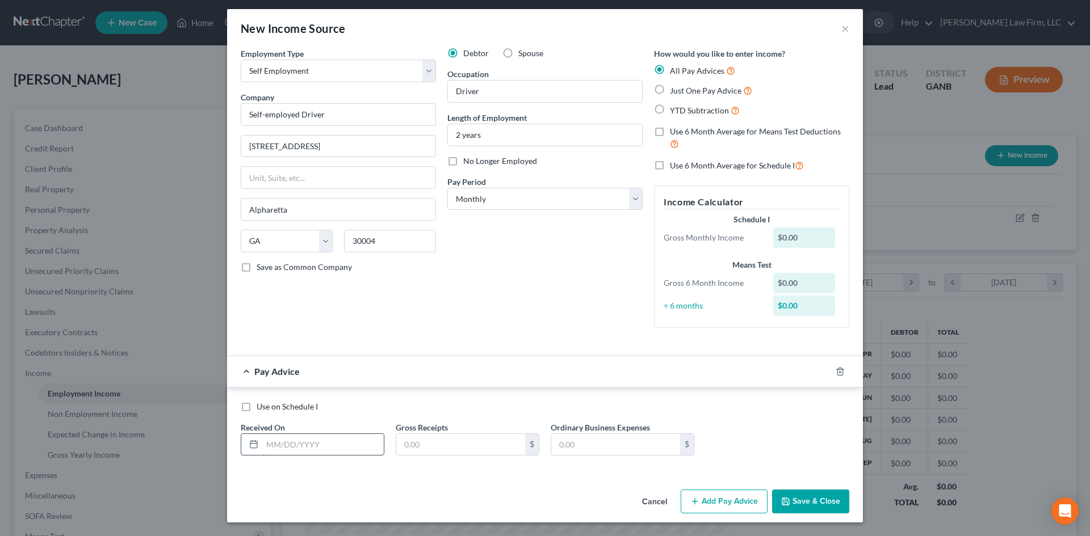
click at [338, 438] on input "text" at bounding box center [322, 445] width 121 height 22
type input "[DATE]"
type input "42.99"
click at [712, 509] on button "Add Pay Advice" at bounding box center [724, 502] width 87 height 24
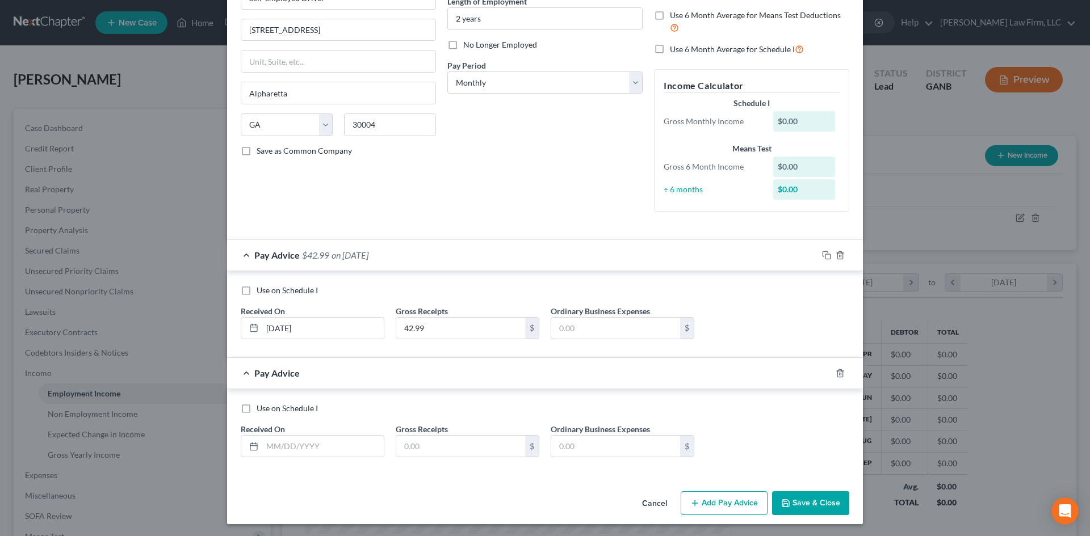
scroll to position [123, 0]
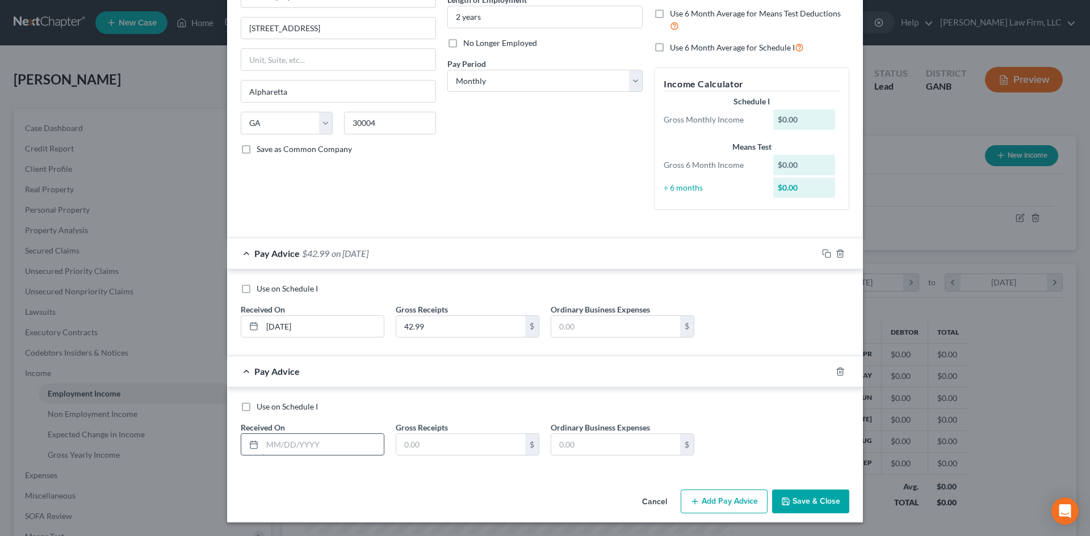
click at [362, 442] on input "text" at bounding box center [322, 445] width 121 height 22
type input "[DATE]"
type input "142.7"
click at [718, 500] on button "Add Pay Advice" at bounding box center [724, 502] width 87 height 24
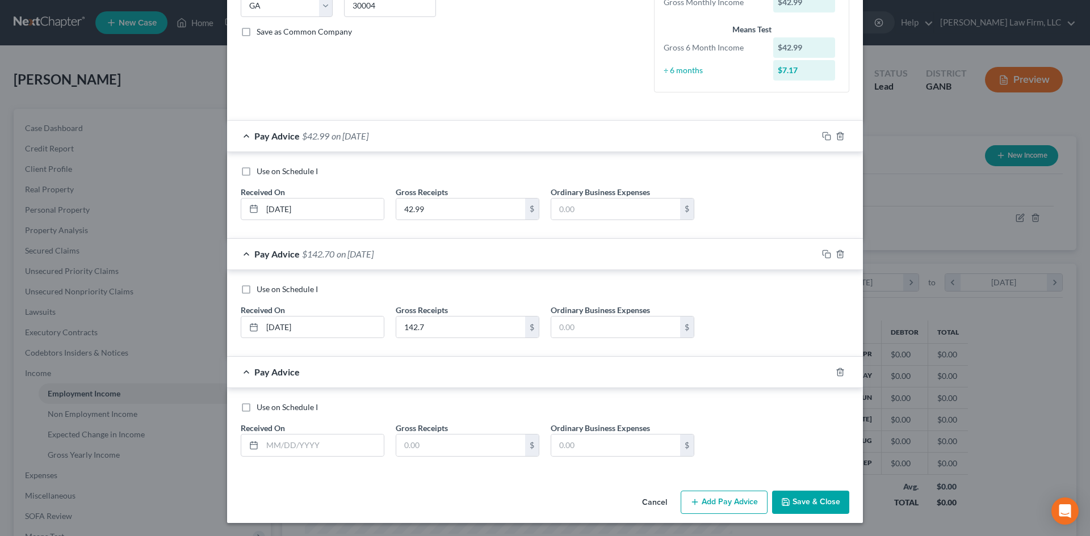
scroll to position [241, 0]
click at [327, 442] on input "text" at bounding box center [322, 445] width 121 height 22
type input "[DATE]"
type input "45.50"
click at [743, 500] on button "Add Pay Advice" at bounding box center [724, 502] width 87 height 24
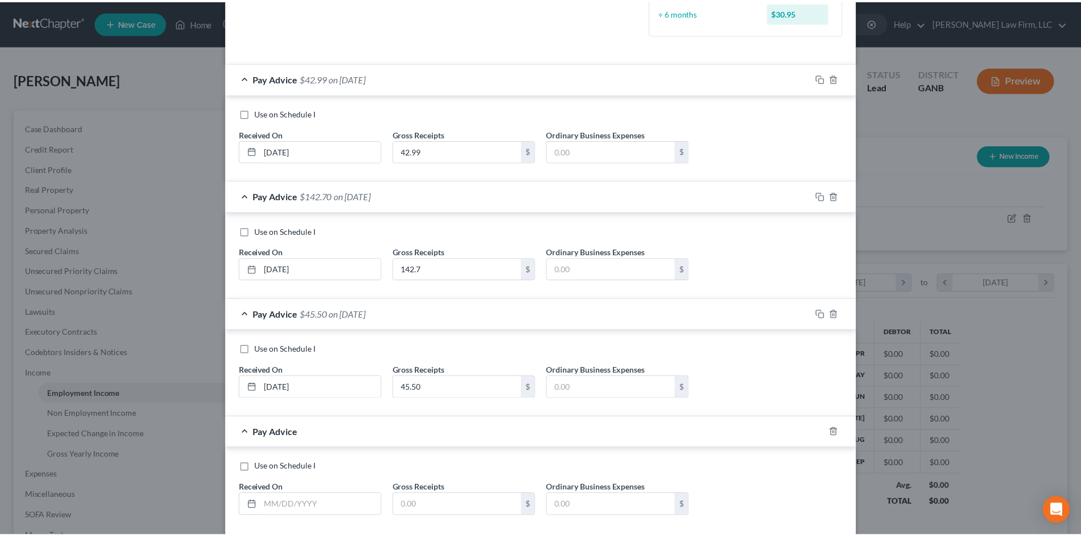
scroll to position [359, 0]
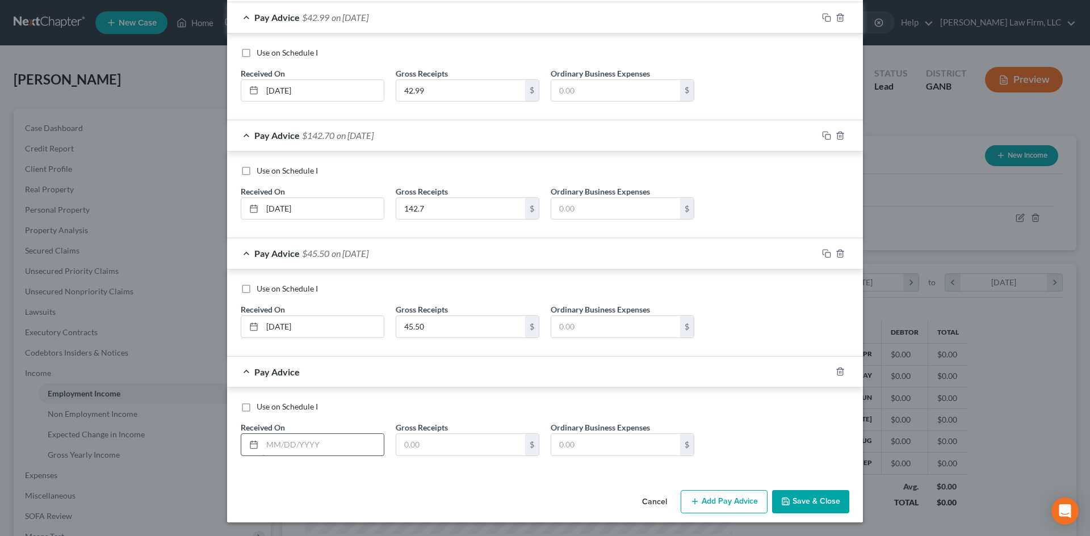
click at [302, 445] on input "text" at bounding box center [322, 445] width 121 height 22
click at [308, 448] on input "[DATE]" at bounding box center [322, 445] width 121 height 22
type input "[DATE]"
type input "32"
click at [793, 503] on button "Save & Close" at bounding box center [810, 502] width 77 height 24
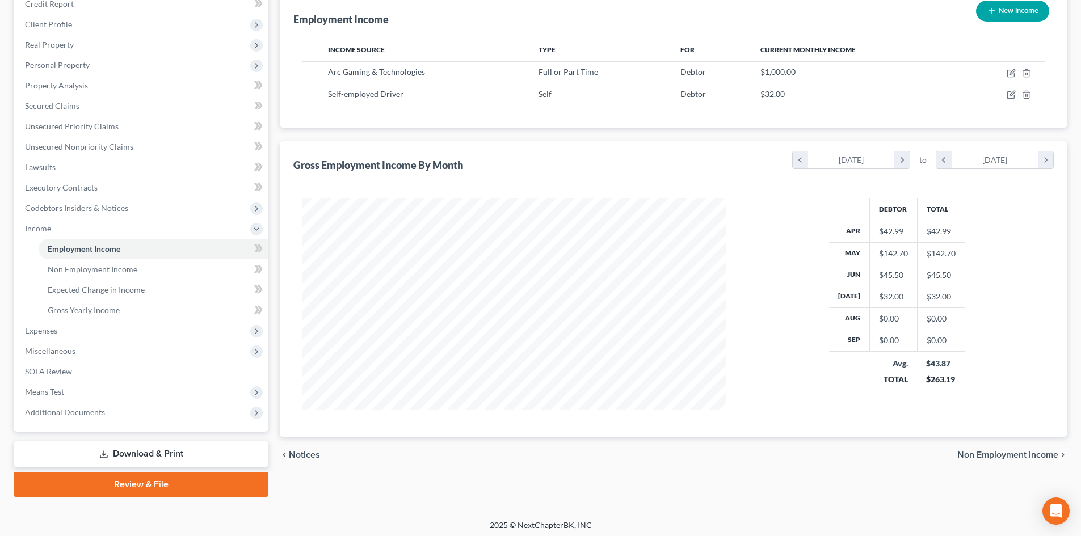
scroll to position [149, 0]
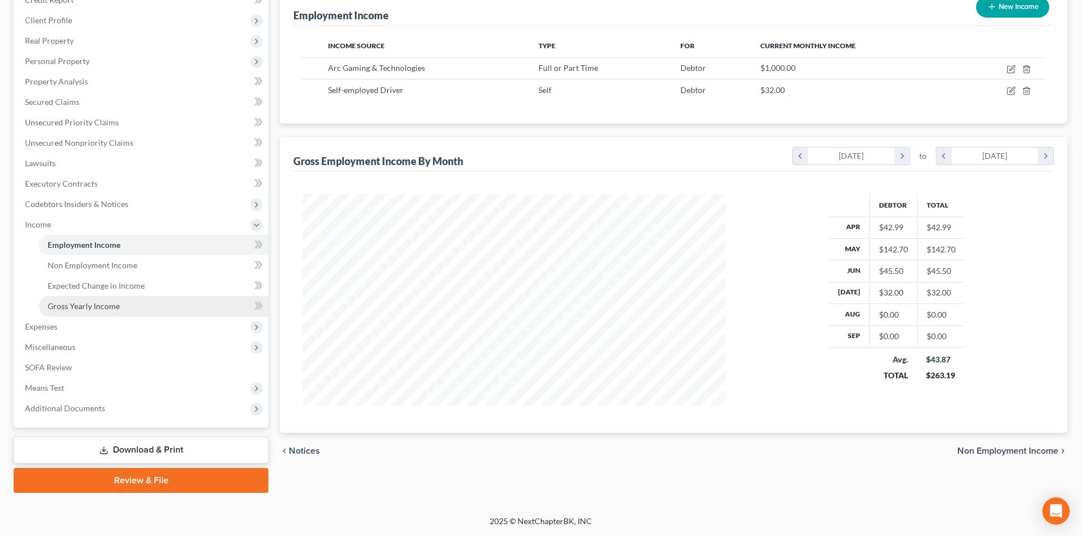
click at [65, 304] on span "Gross Yearly Income" at bounding box center [84, 306] width 72 height 10
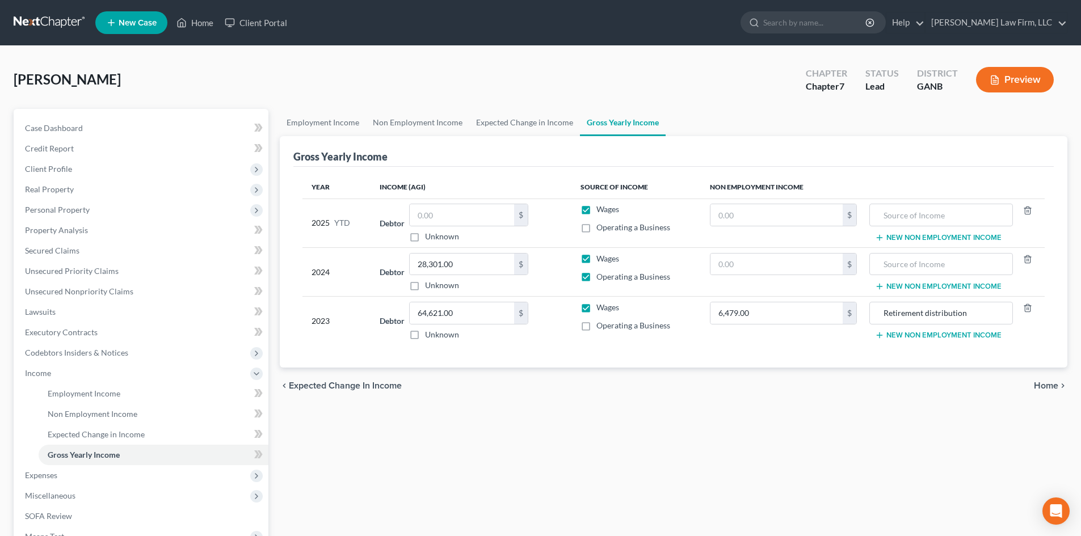
click at [597, 227] on label "Operating a Business" at bounding box center [634, 227] width 74 height 11
click at [601, 227] on input "Operating a Business" at bounding box center [604, 225] width 7 height 7
checkbox input "true"
click at [472, 215] on input "text" at bounding box center [462, 215] width 104 height 22
type input "1,563.86"
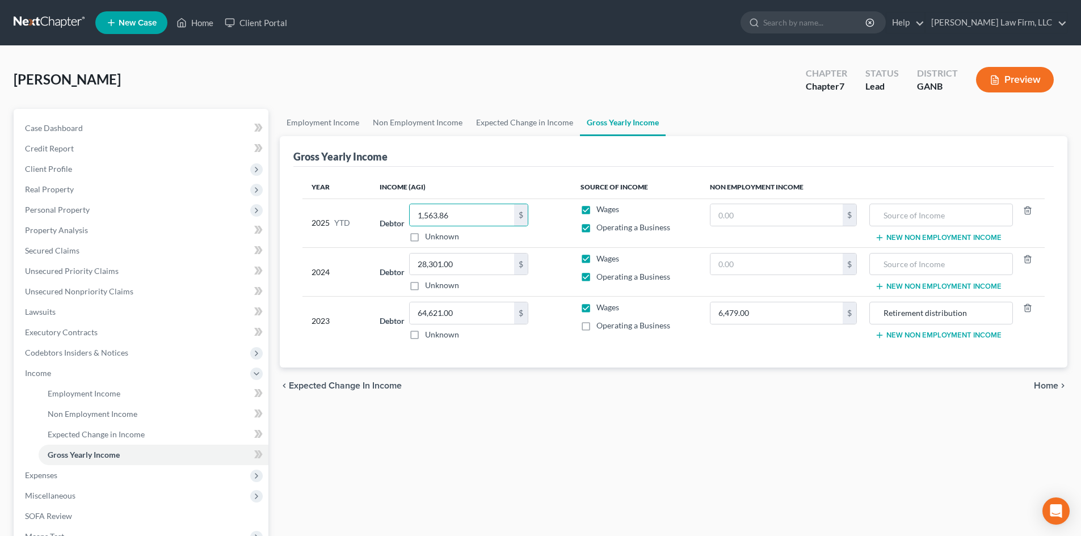
click at [502, 417] on div "Employment Income Non Employment Income Expected Change in Income Gross Yearly …" at bounding box center [673, 375] width 799 height 533
click at [192, 19] on link "Home" at bounding box center [195, 22] width 48 height 20
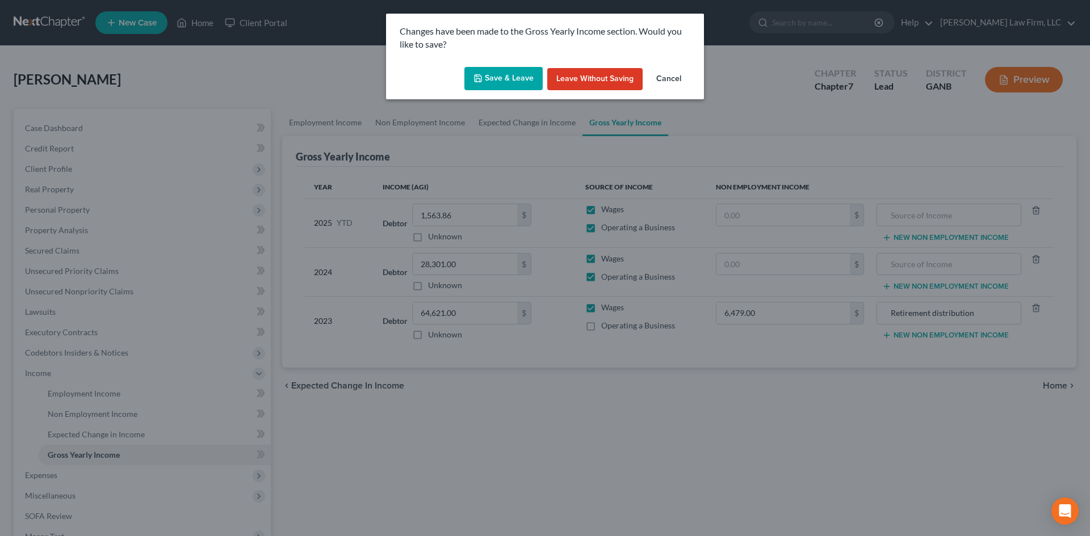
click at [518, 75] on button "Save & Leave" at bounding box center [503, 79] width 78 height 24
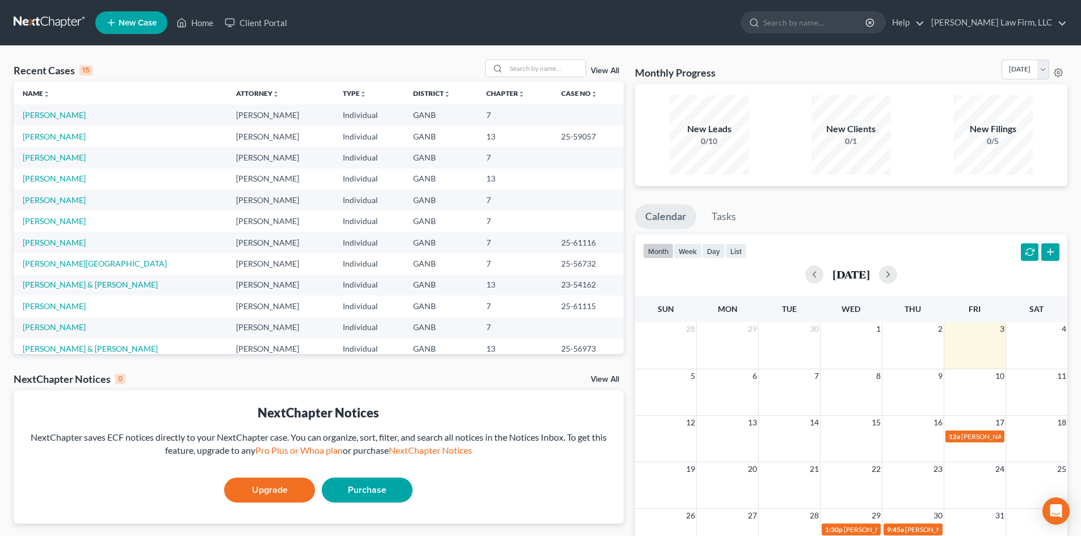
click at [48, 141] on td "[PERSON_NAME]" at bounding box center [120, 136] width 213 height 21
click at [47, 137] on link "[PERSON_NAME]" at bounding box center [54, 137] width 63 height 10
select select "6"
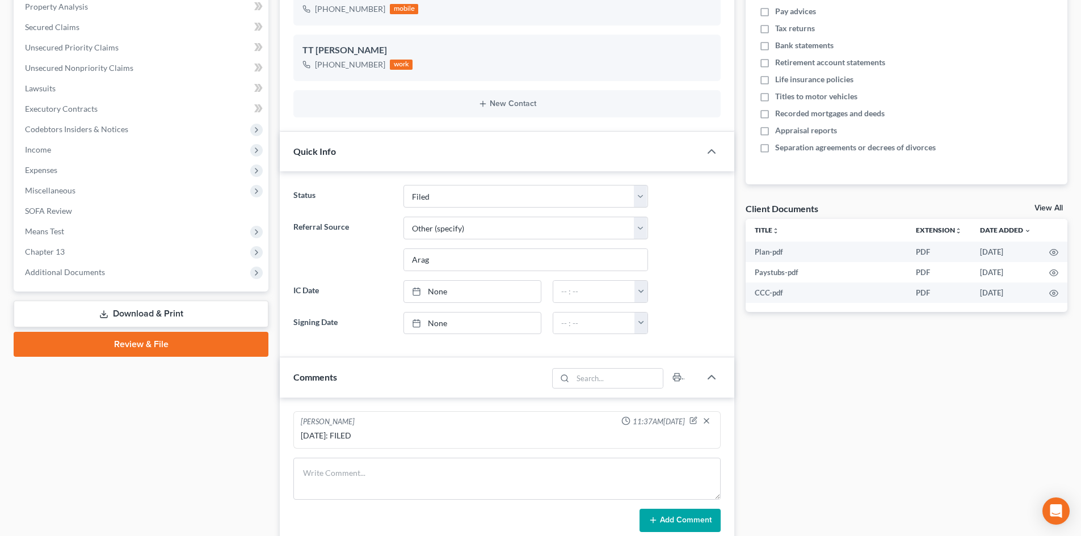
scroll to position [227, 0]
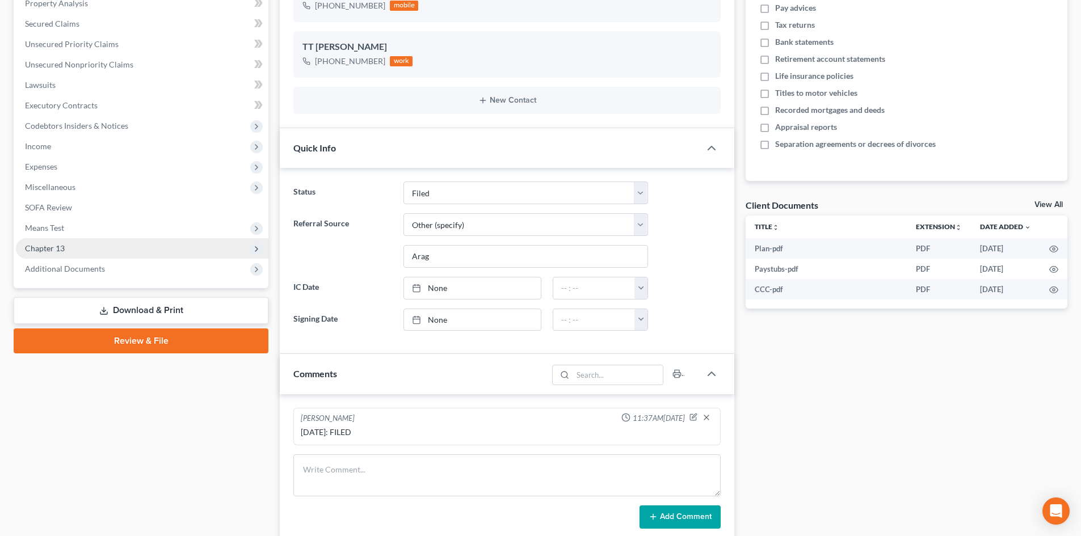
click at [47, 248] on span "Chapter 13" at bounding box center [45, 249] width 40 height 10
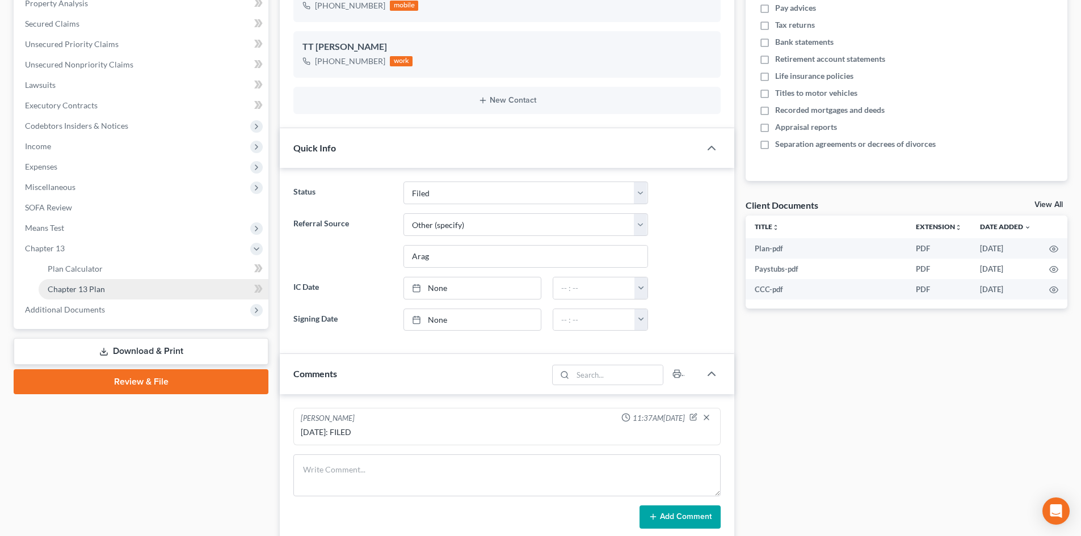
click at [77, 291] on span "Chapter 13 Plan" at bounding box center [76, 289] width 57 height 10
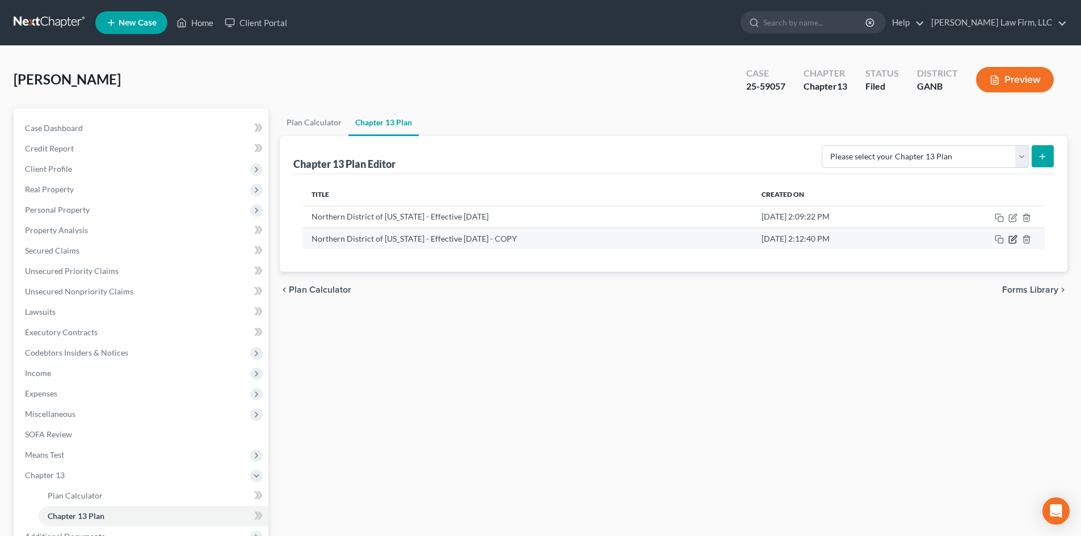
click at [1012, 239] on icon "button" at bounding box center [1013, 239] width 9 height 9
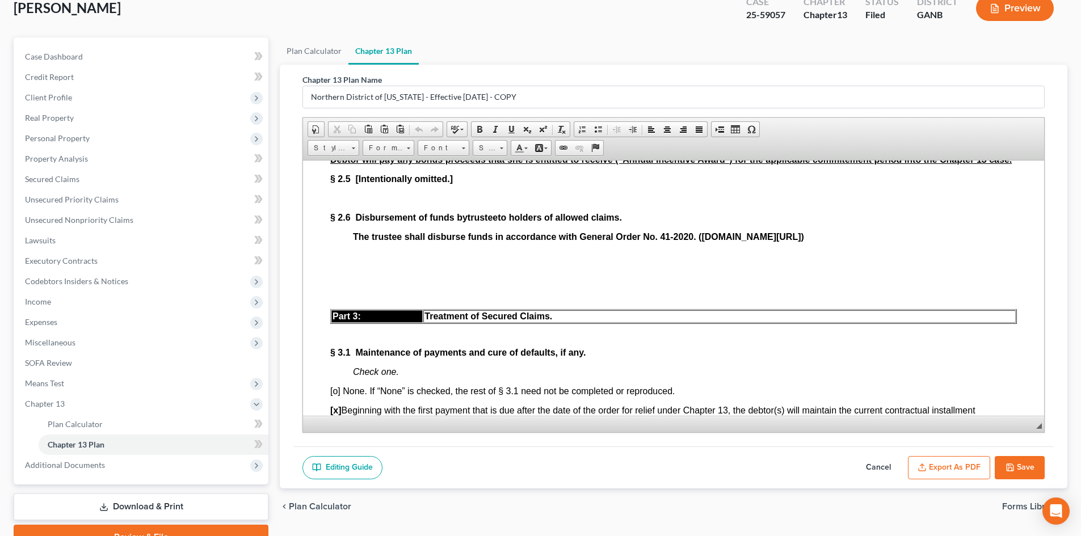
scroll to position [128, 0]
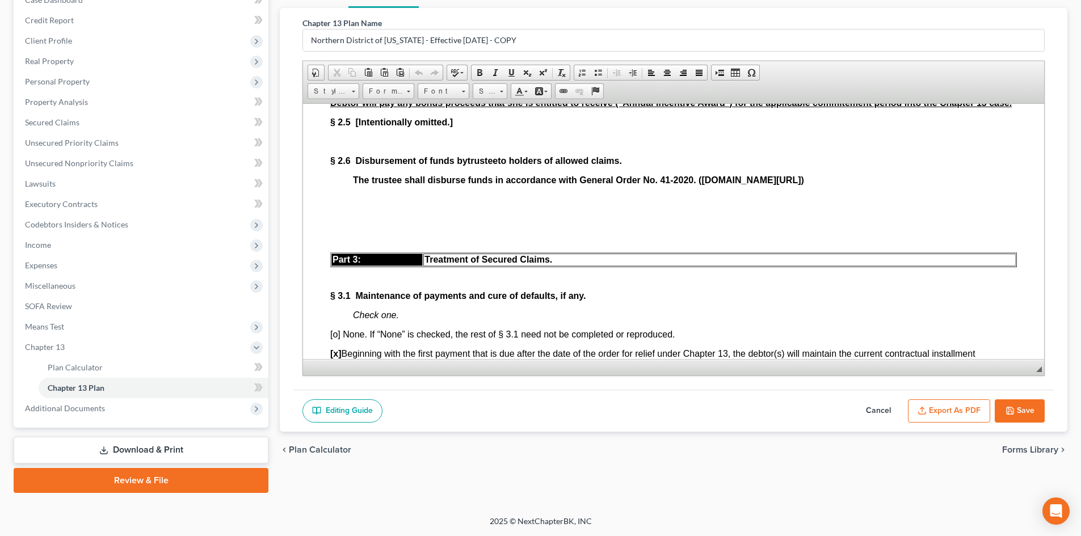
click at [1012, 409] on icon "button" at bounding box center [1010, 410] width 9 height 9
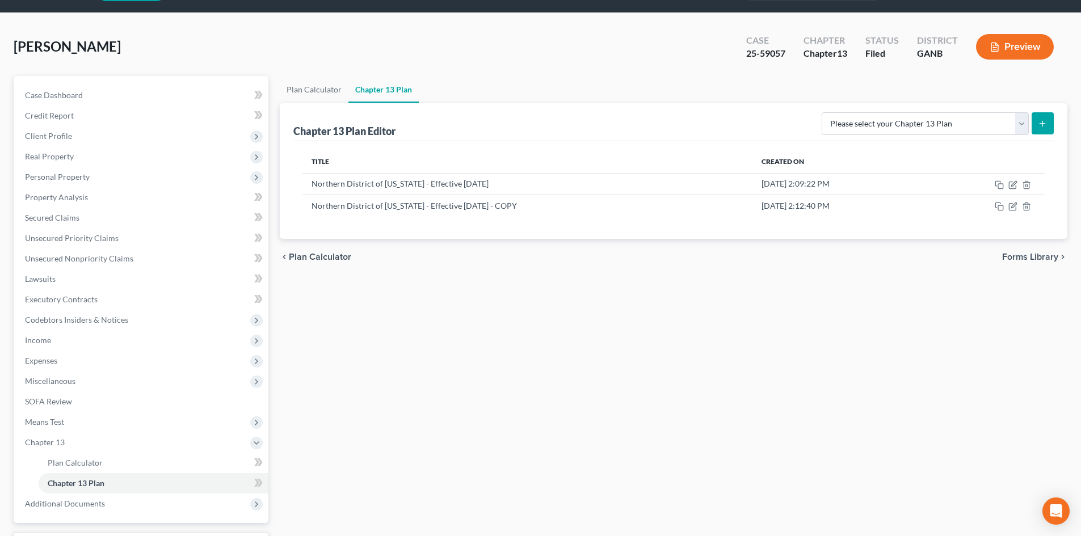
scroll to position [0, 0]
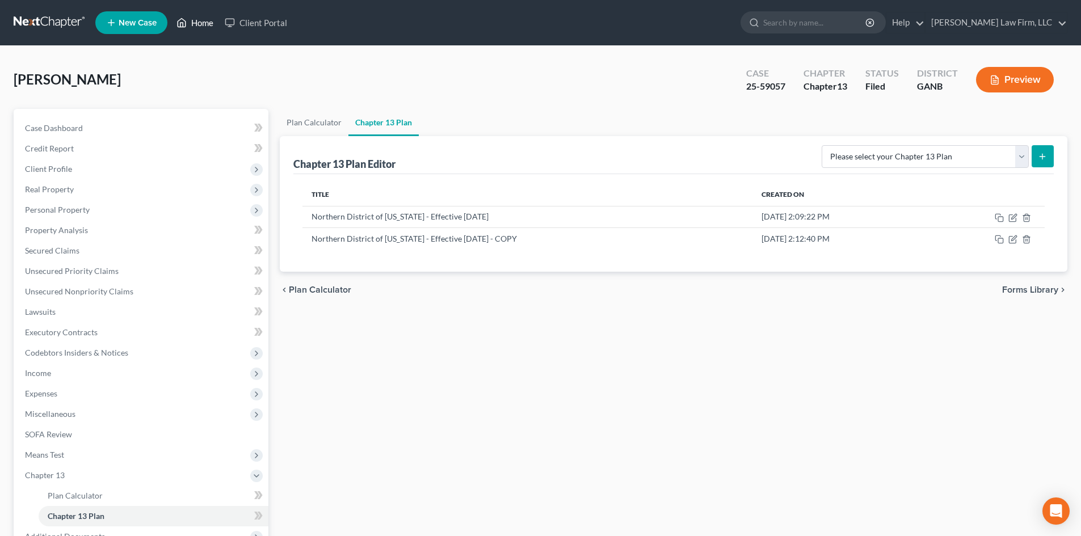
click at [201, 23] on link "Home" at bounding box center [195, 22] width 48 height 20
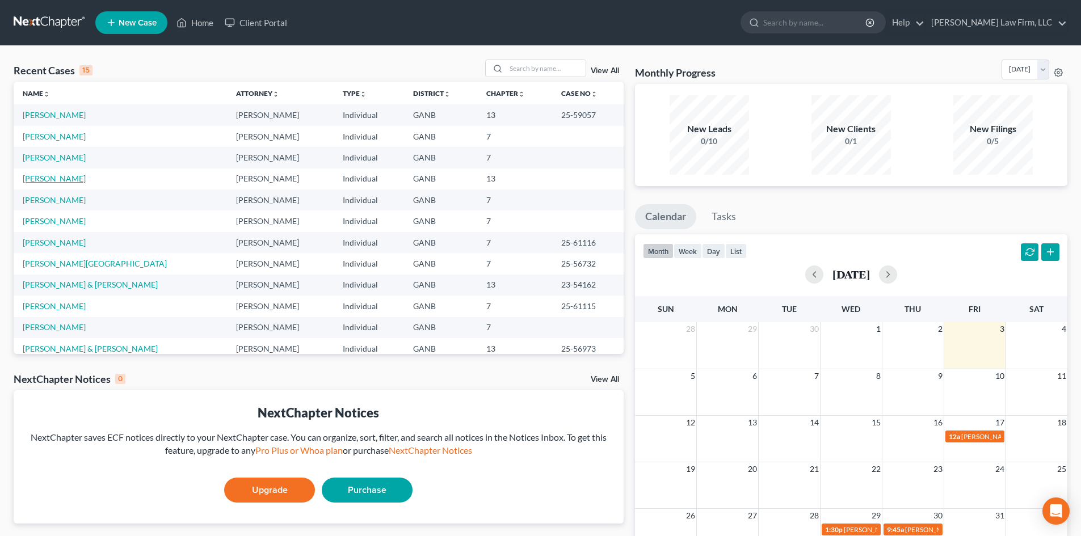
click at [42, 177] on link "[PERSON_NAME]" at bounding box center [54, 179] width 63 height 10
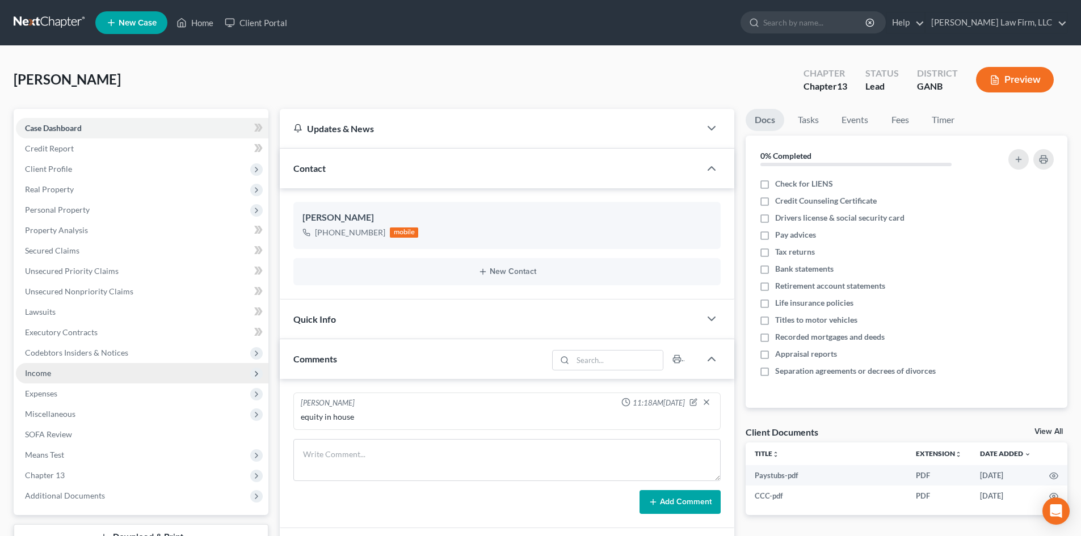
click at [47, 374] on span "Income" at bounding box center [38, 373] width 26 height 10
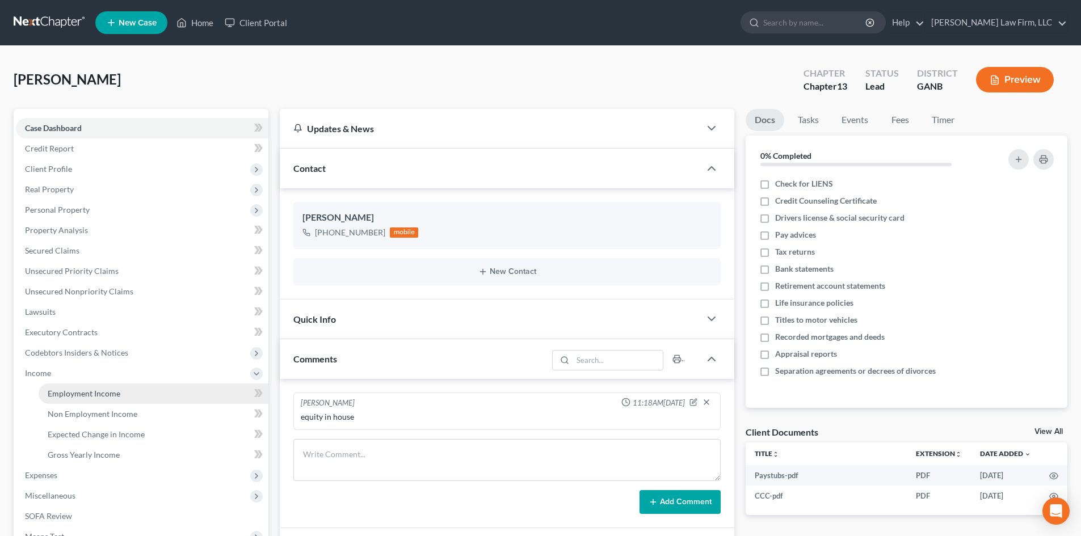
click at [81, 401] on link "Employment Income" at bounding box center [154, 394] width 230 height 20
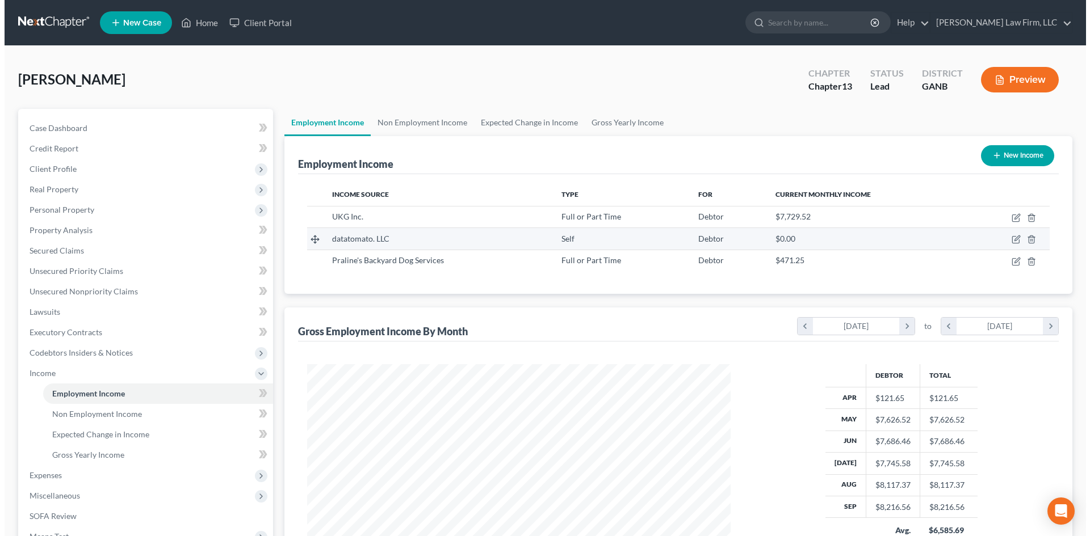
scroll to position [212, 446]
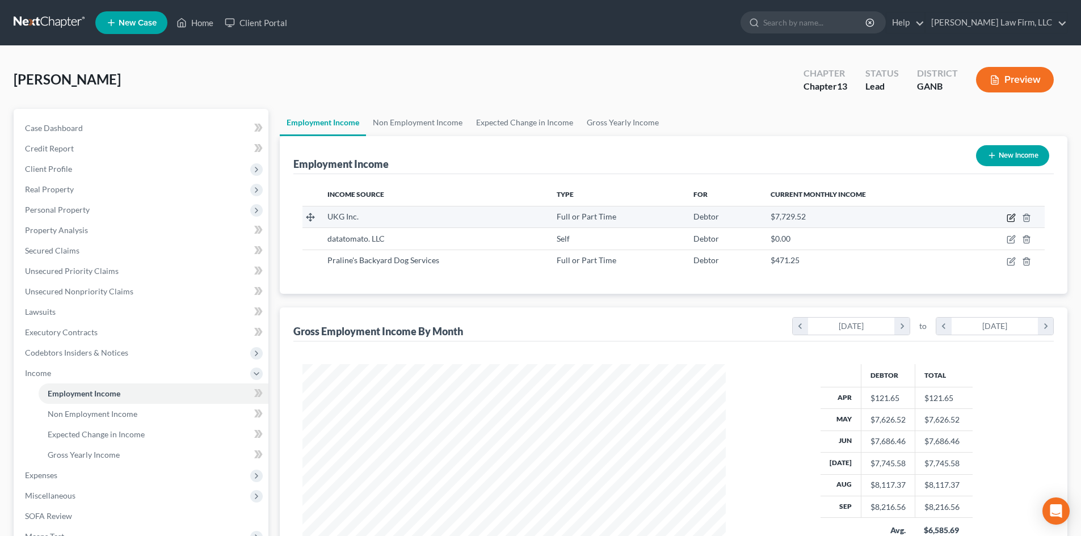
click at [1012, 219] on icon "button" at bounding box center [1011, 217] width 9 height 9
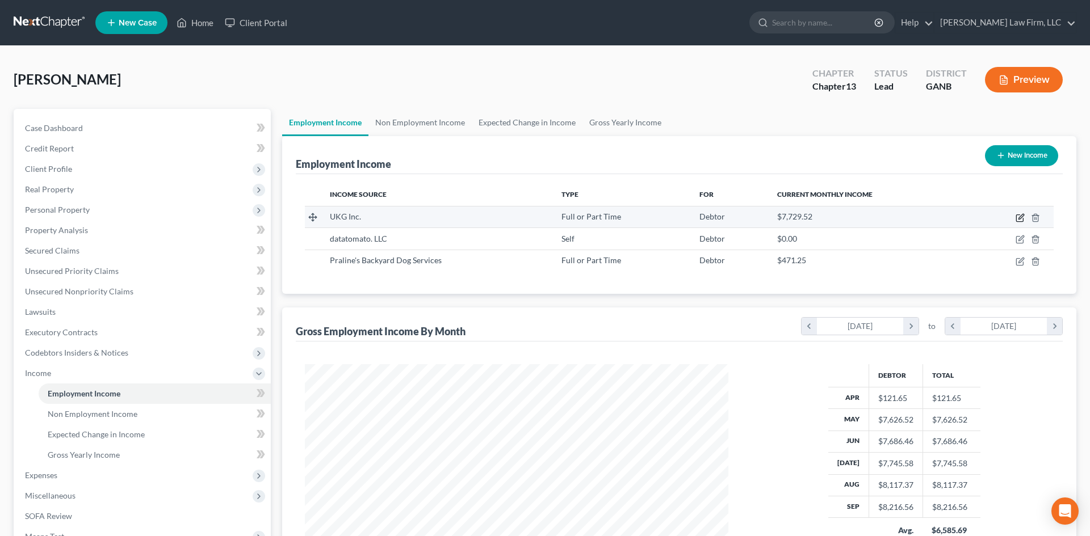
select select "0"
select select "9"
select select "1"
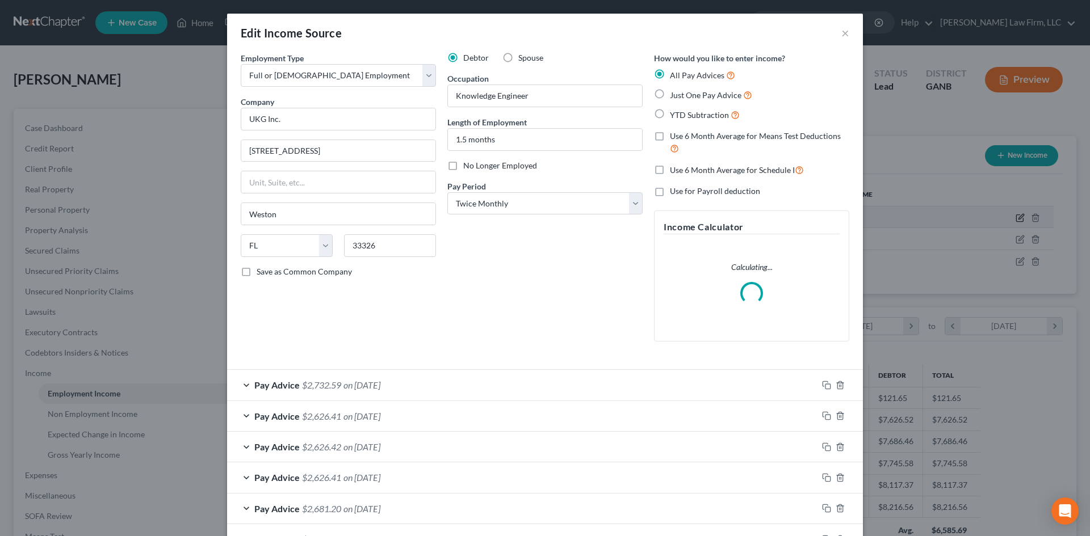
scroll to position [213, 450]
click at [467, 142] on input "1.5 months" at bounding box center [545, 140] width 194 height 22
drag, startPoint x: 463, startPoint y: 139, endPoint x: 429, endPoint y: 145, distance: 34.1
click at [419, 141] on div "Employment Type * Select Full or [DEMOGRAPHIC_DATA] Employment Self Employment …" at bounding box center [545, 206] width 620 height 308
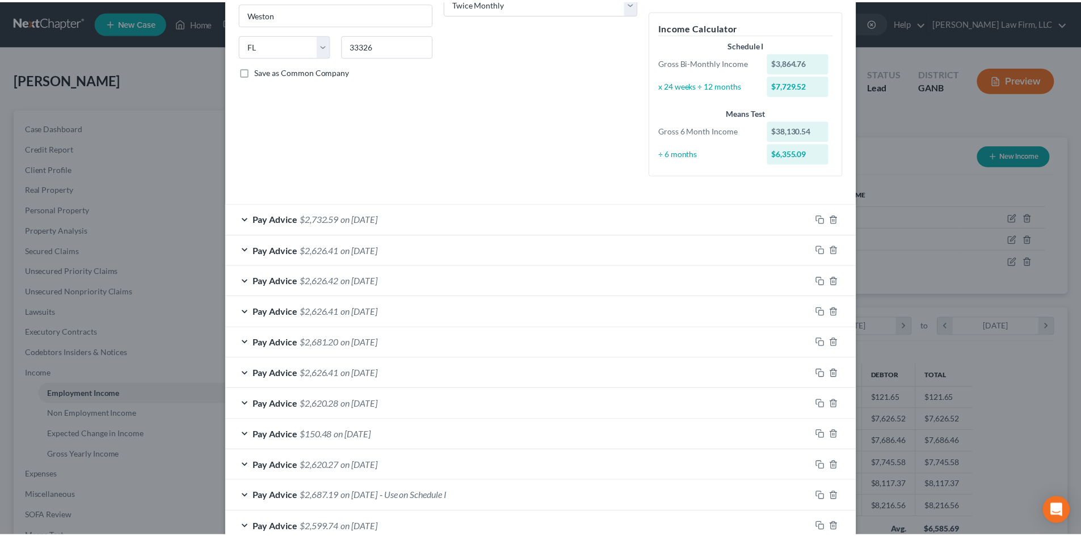
scroll to position [300, 0]
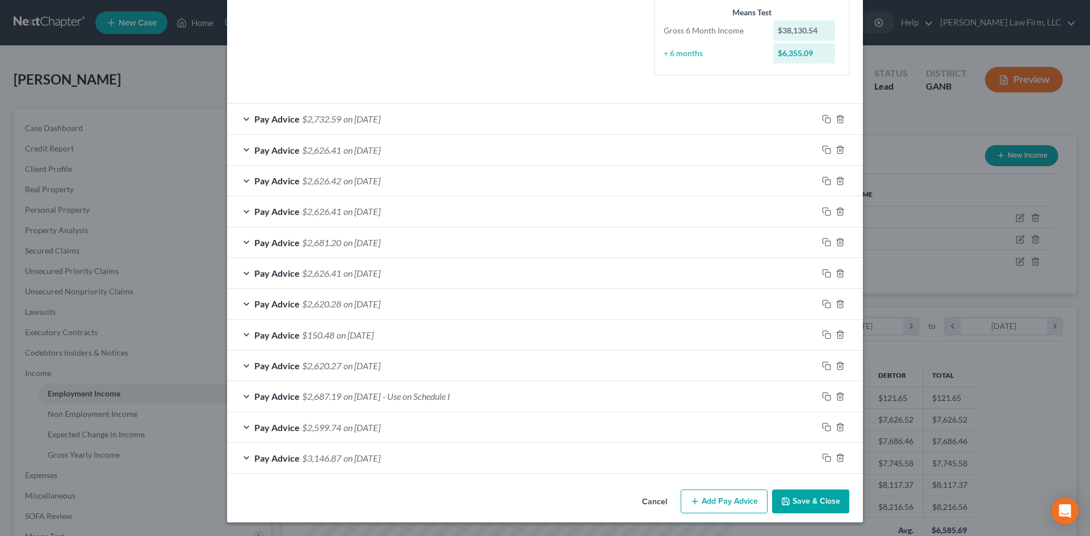
type input "6 months"
click at [809, 501] on button "Save & Close" at bounding box center [810, 502] width 77 height 24
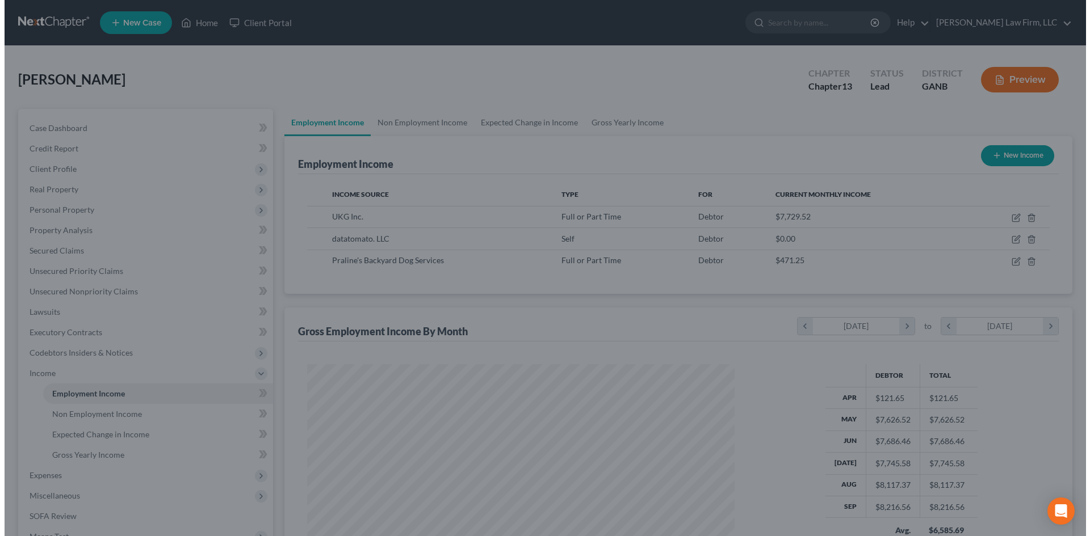
scroll to position [567452, 567217]
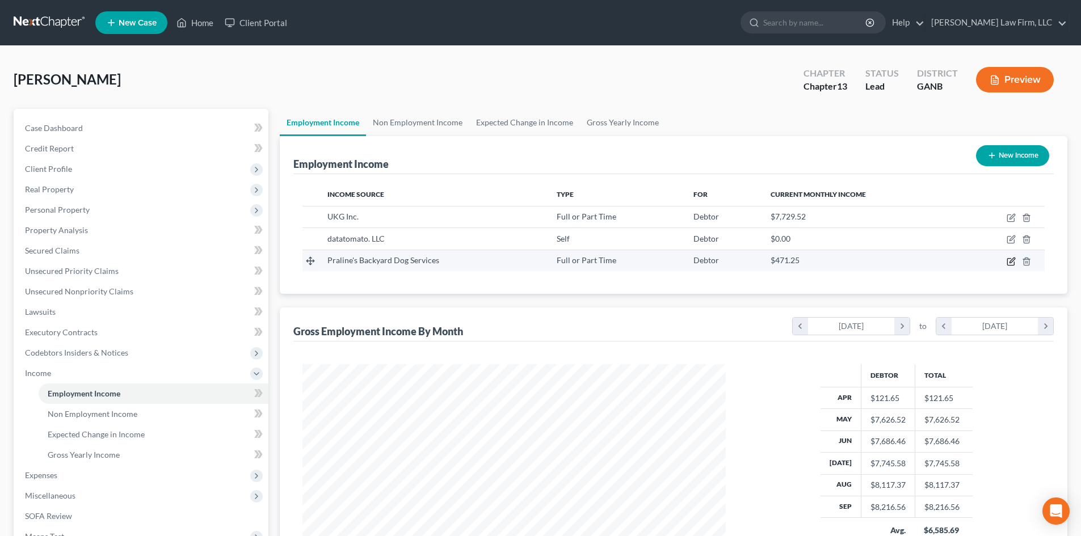
click at [1014, 262] on icon "button" at bounding box center [1011, 261] width 9 height 9
select select "0"
select select "10"
select select "2"
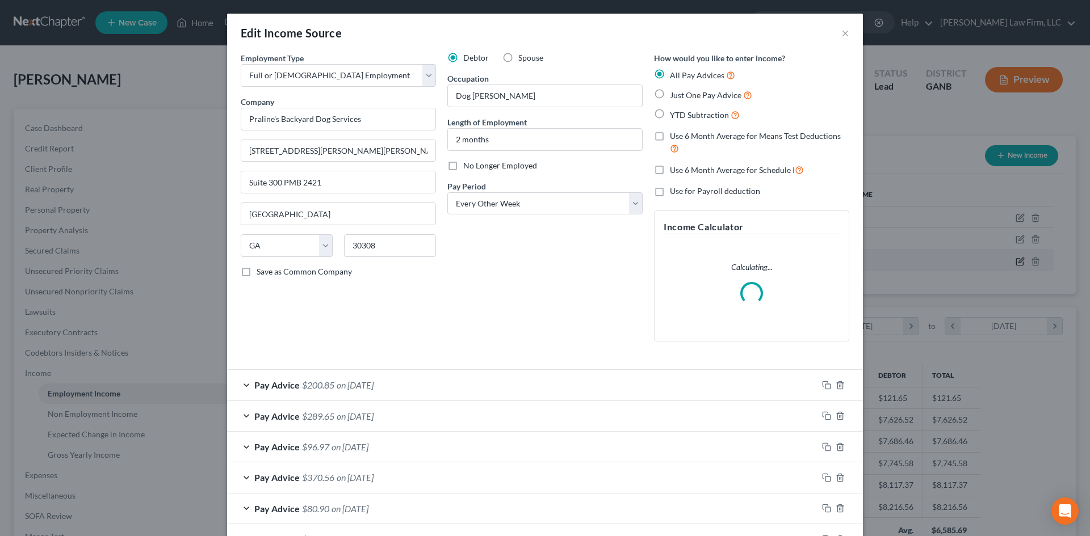
scroll to position [213, 450]
drag, startPoint x: 454, startPoint y: 137, endPoint x: 447, endPoint y: 140, distance: 7.7
click at [448, 140] on input "2 months" at bounding box center [545, 140] width 194 height 22
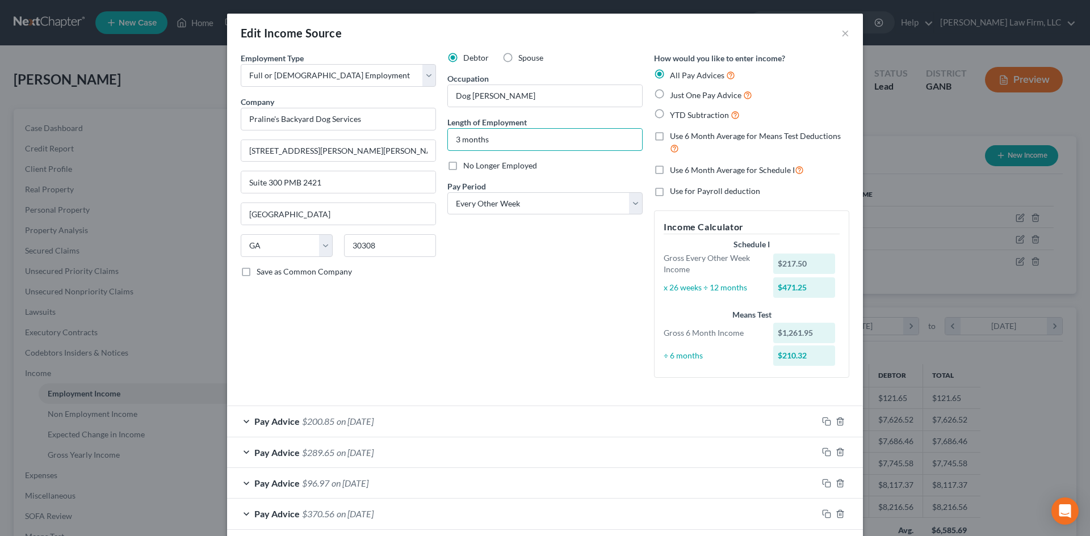
type input "3 months"
drag, startPoint x: 519, startPoint y: 291, endPoint x: 528, endPoint y: 293, distance: 9.4
click at [520, 291] on div "Debtor Spouse Occupation Dog [PERSON_NAME] Length of Employment 3 months No Lon…" at bounding box center [545, 219] width 207 height 335
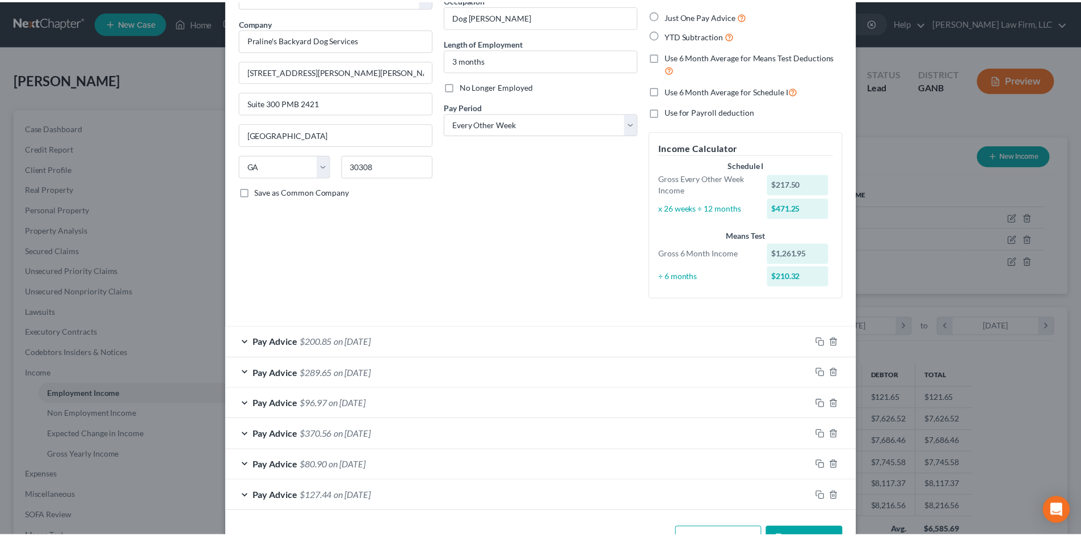
scroll to position [118, 0]
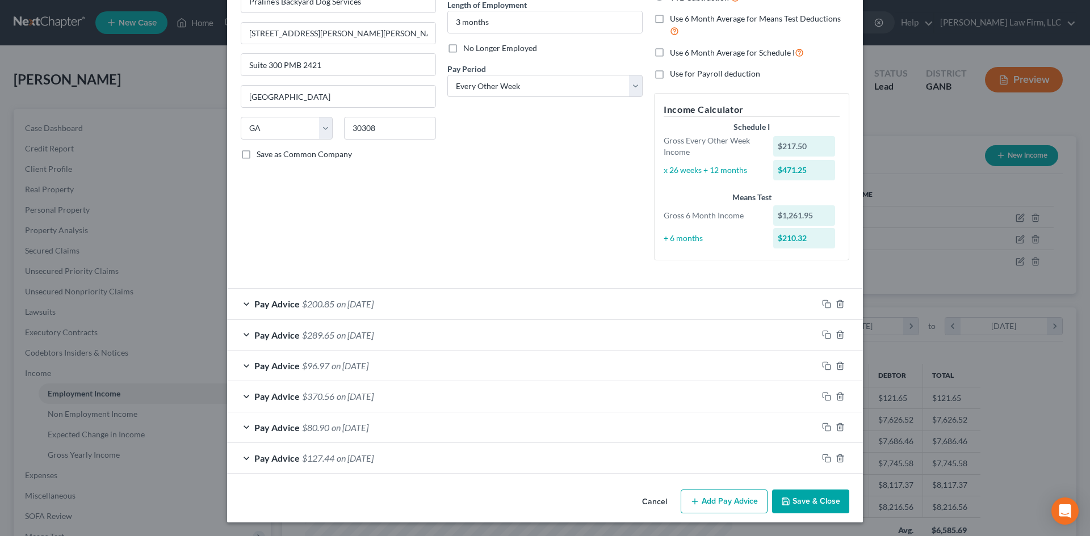
click at [791, 494] on button "Save & Close" at bounding box center [810, 502] width 77 height 24
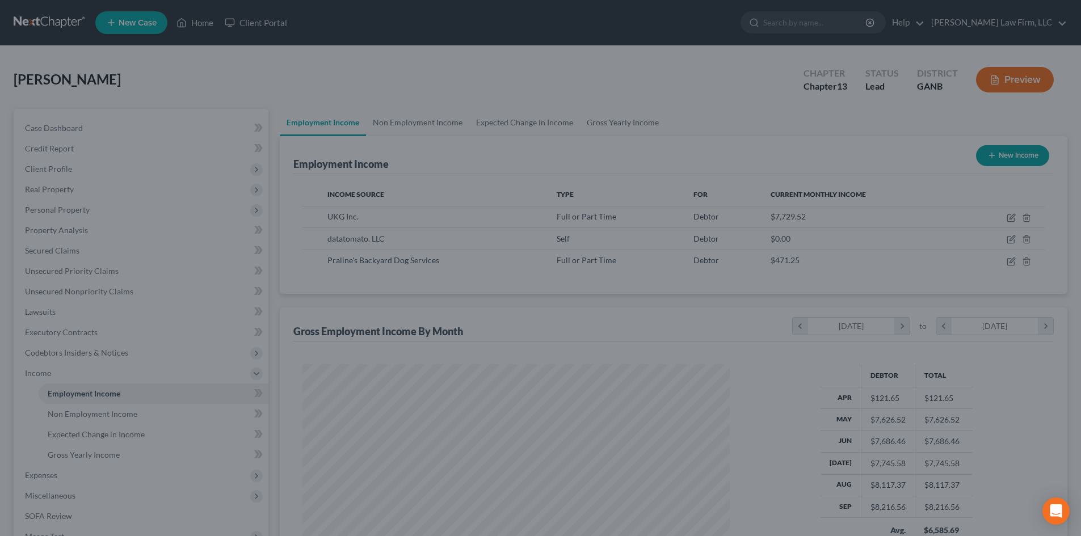
scroll to position [567452, 567217]
